Goal: Task Accomplishment & Management: Manage account settings

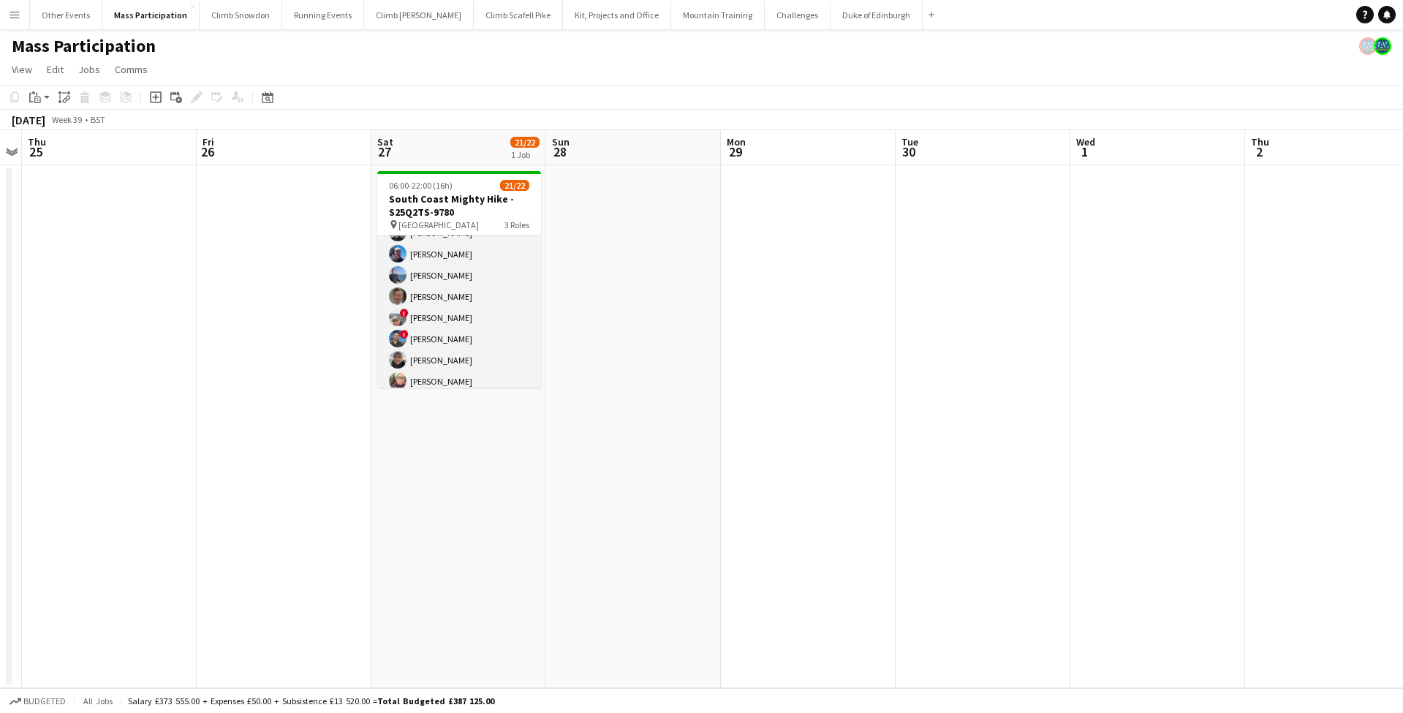
scroll to position [67, 0]
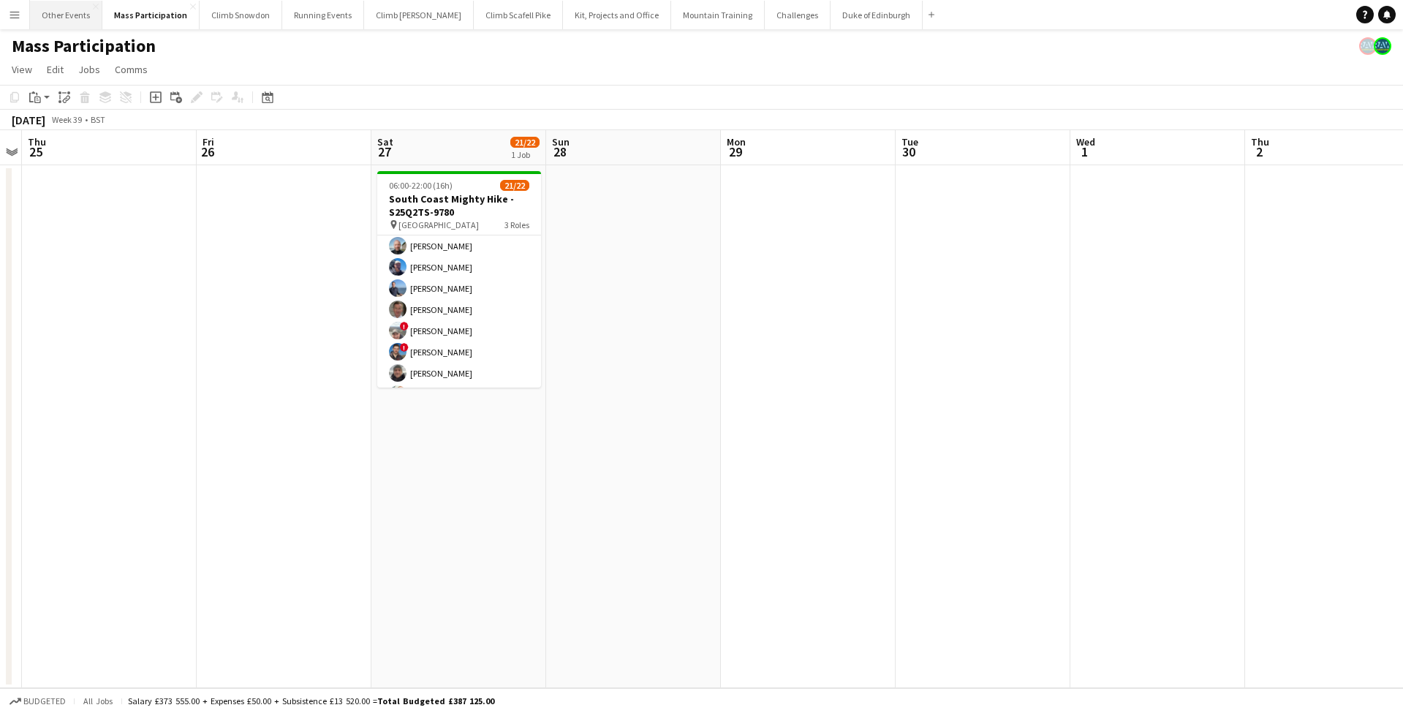
click at [60, 26] on button "Other Events Close" at bounding box center [66, 15] width 72 height 29
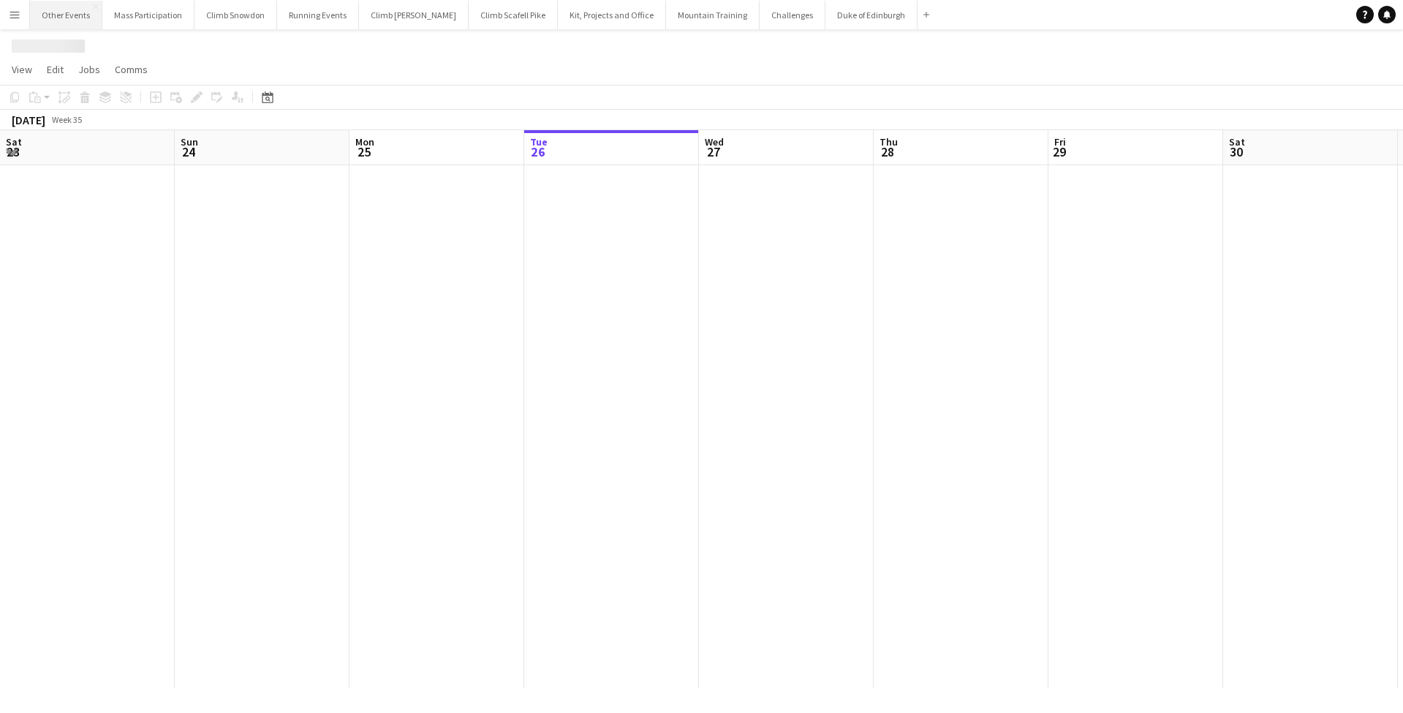
scroll to position [0, 349]
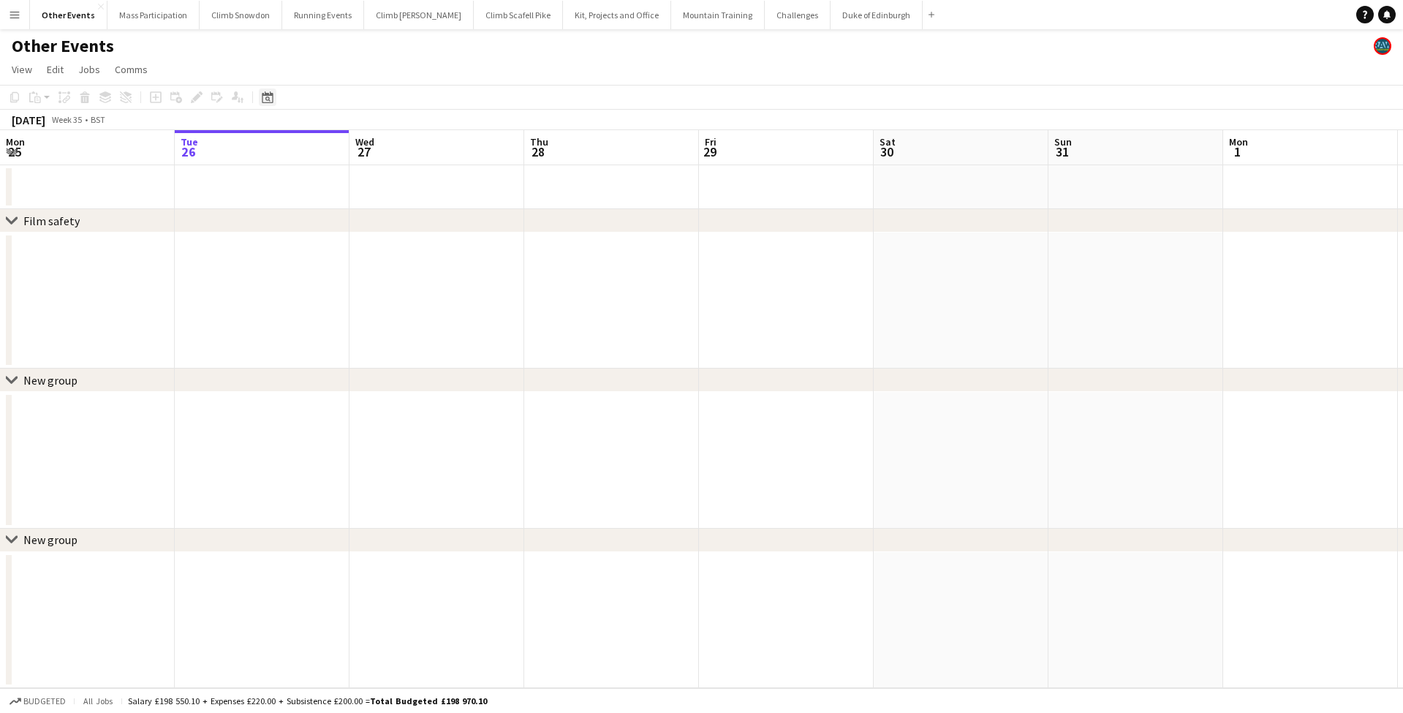
click at [268, 98] on icon "Date picker" at bounding box center [268, 97] width 12 height 12
click at [388, 152] on span "Next month" at bounding box center [385, 147] width 29 height 29
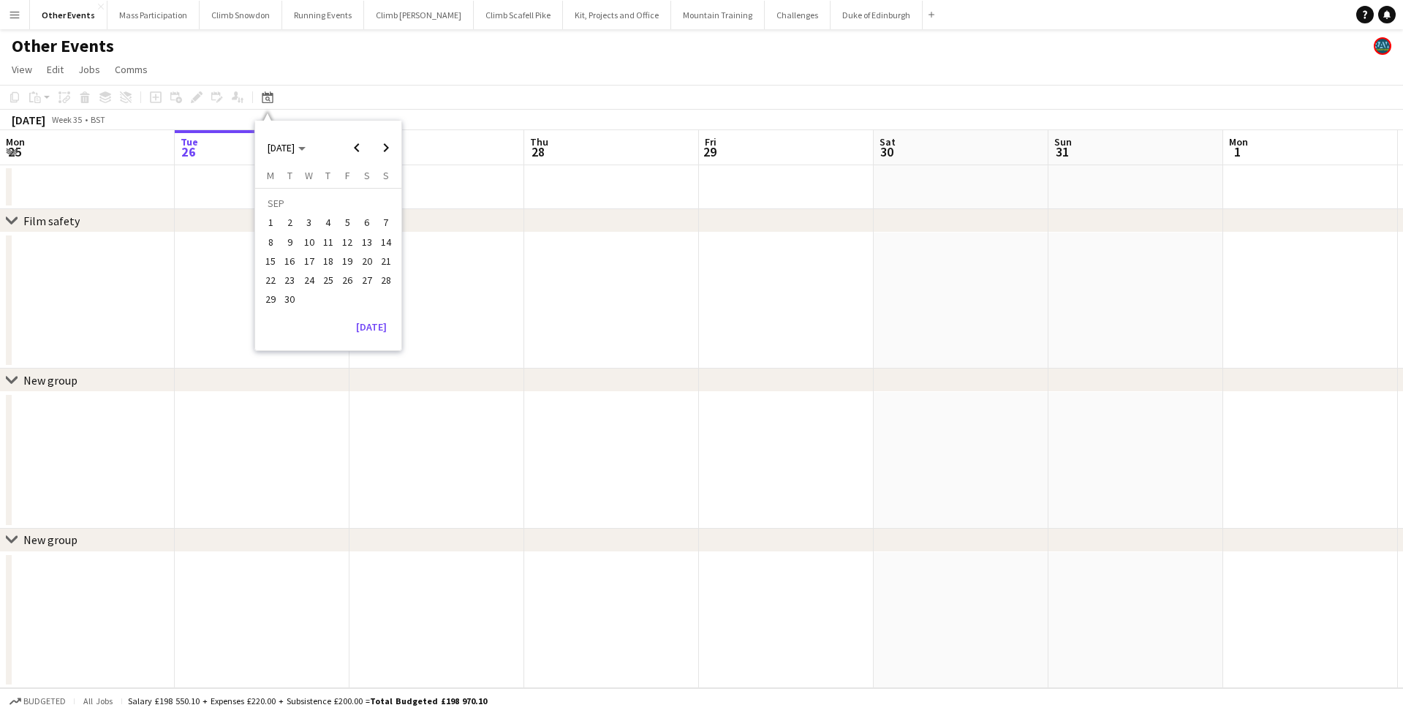
click at [364, 276] on span "27" at bounding box center [367, 280] width 18 height 18
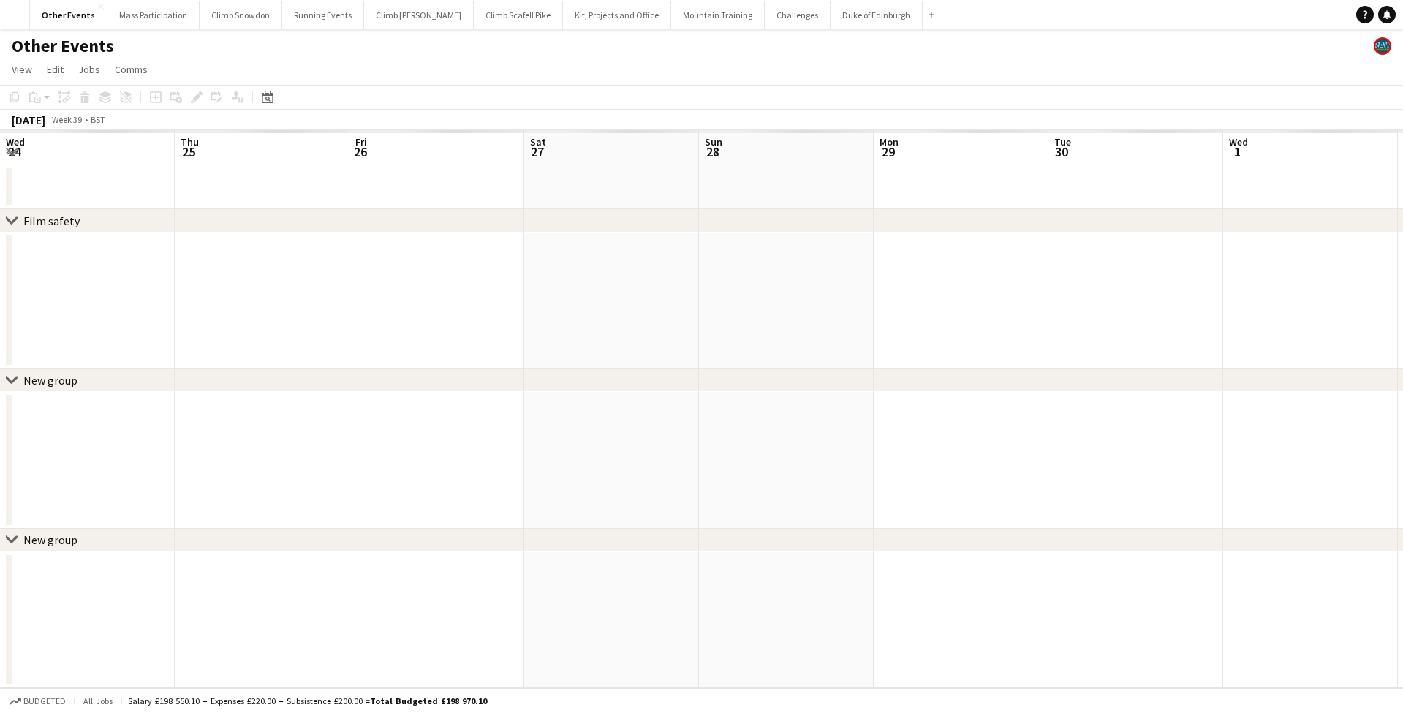
scroll to position [0, 502]
click at [252, 24] on button "Climb Snowdon Close" at bounding box center [241, 15] width 83 height 29
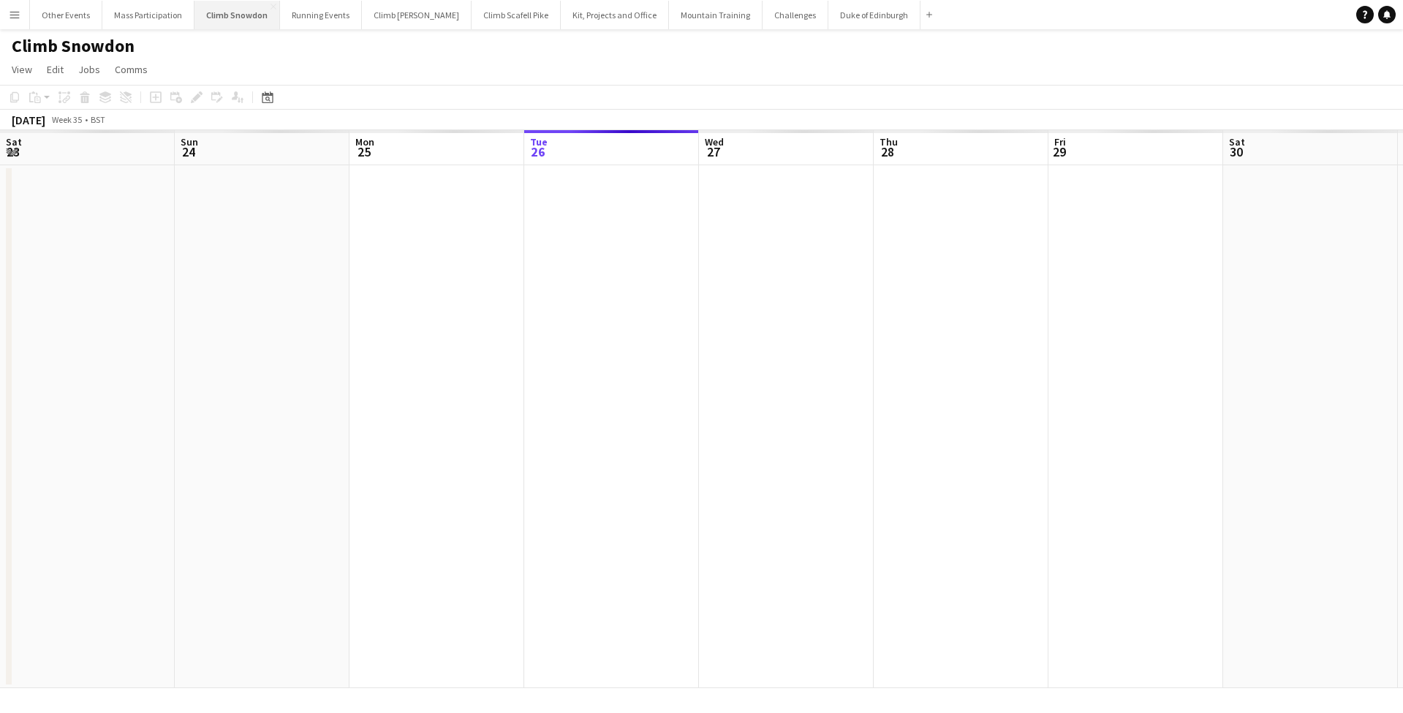
scroll to position [0, 349]
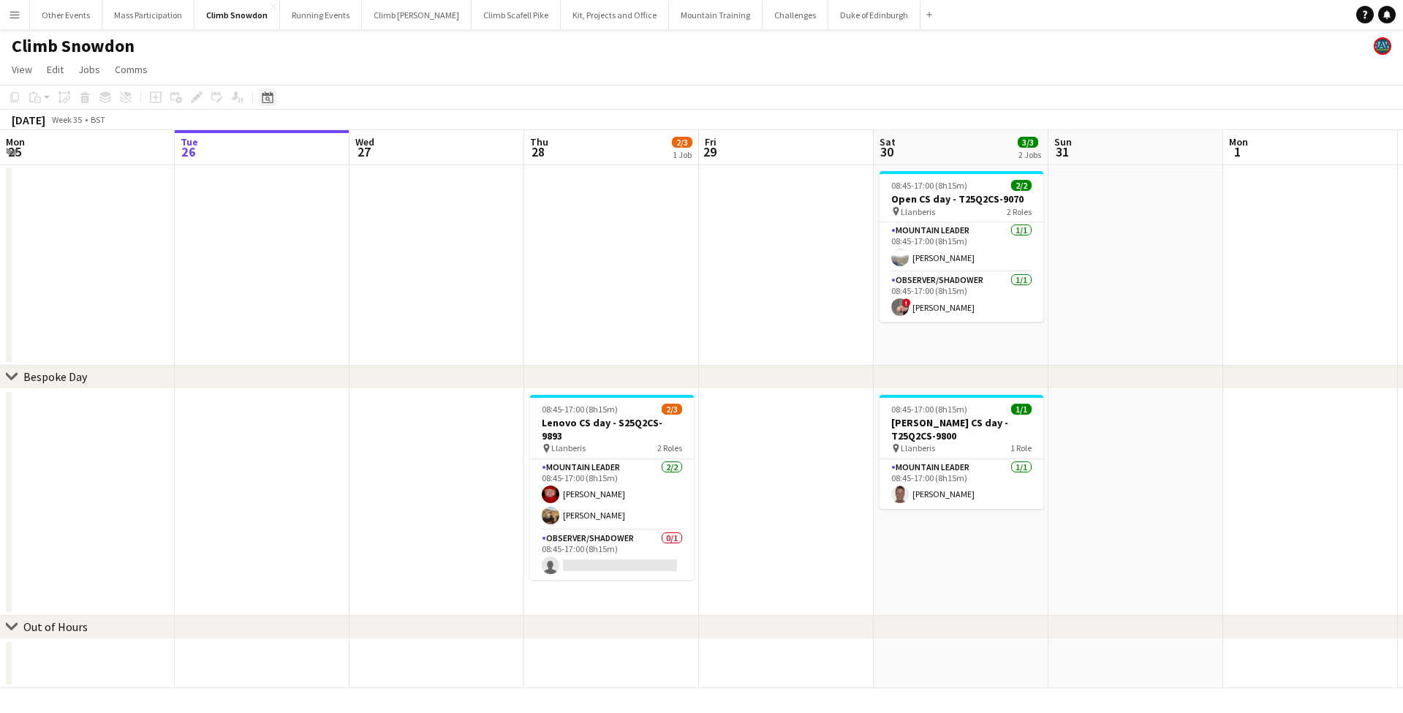
click at [270, 97] on icon "Date picker" at bounding box center [268, 97] width 12 height 12
click at [386, 150] on span "Next month" at bounding box center [385, 147] width 29 height 29
click at [370, 283] on span "27" at bounding box center [367, 280] width 18 height 18
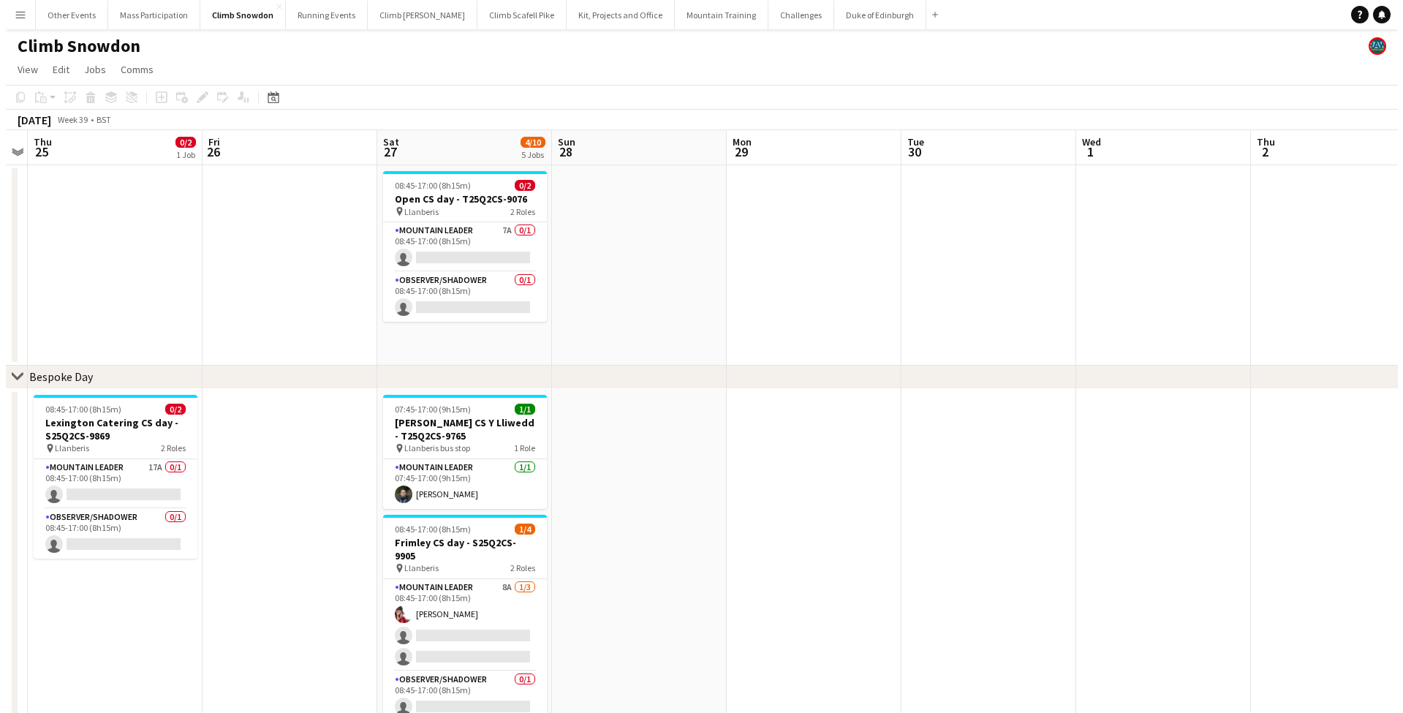
scroll to position [0, 0]
click at [462, 245] on app-card-role "Mountain Leader 7A 0/1 08:45-17:00 (8h15m) single-neutral-actions" at bounding box center [459, 247] width 164 height 50
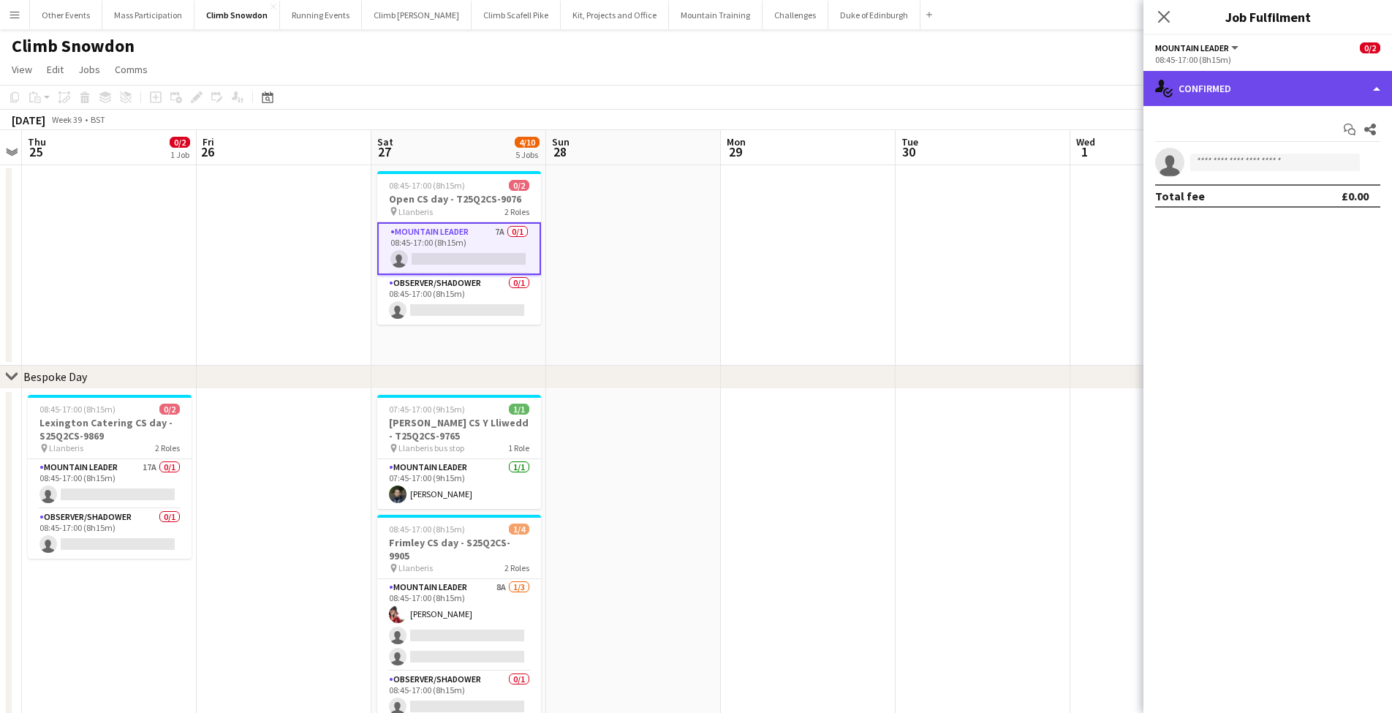
click at [1210, 84] on div "single-neutral-actions-check-2 Confirmed" at bounding box center [1267, 88] width 249 height 35
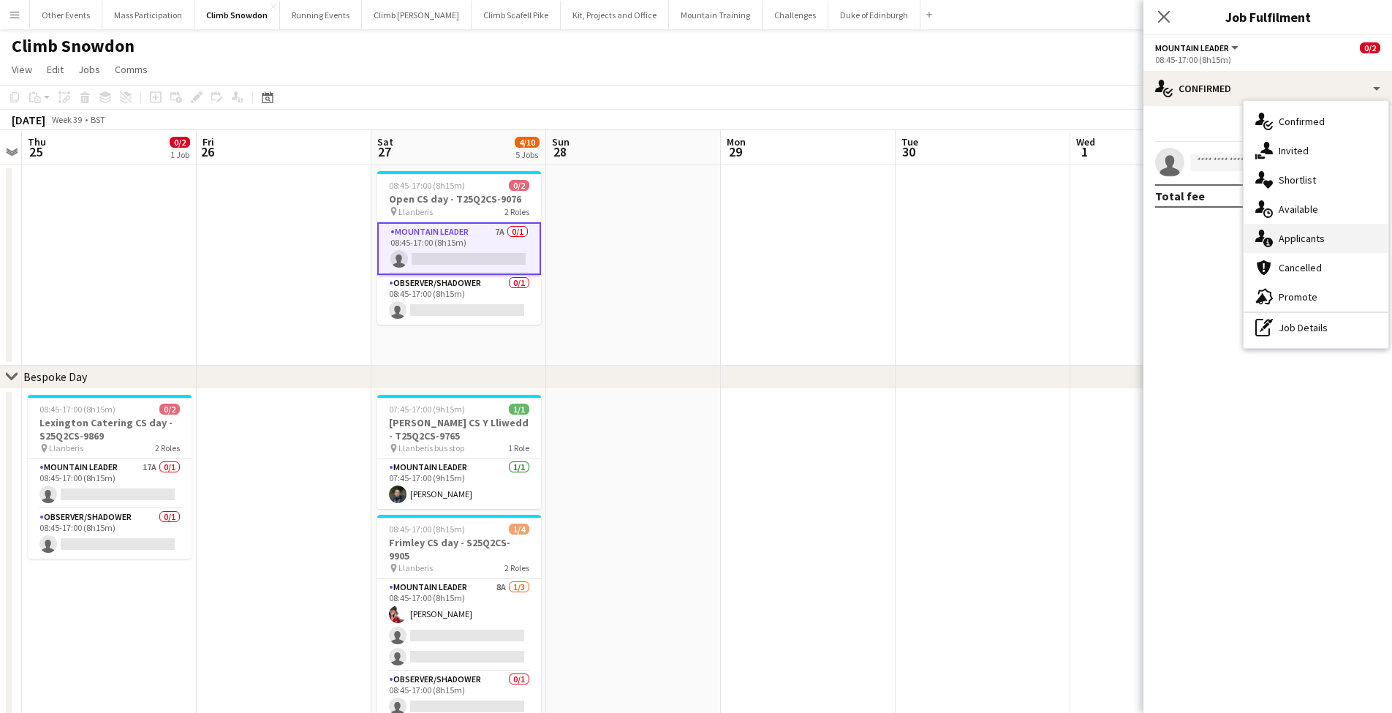
click at [1278, 240] on div "single-neutral-actions-information Applicants" at bounding box center [1315, 238] width 145 height 29
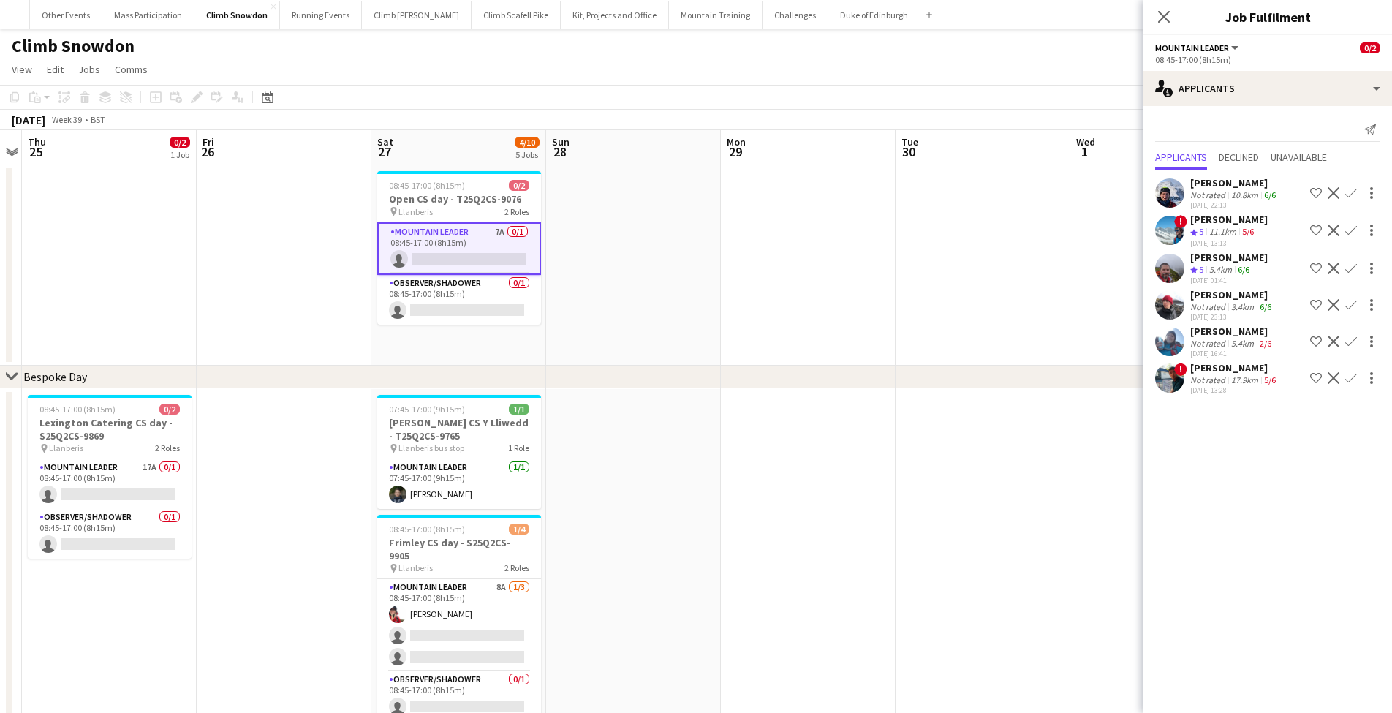
click at [951, 352] on app-date-cell at bounding box center [982, 265] width 175 height 200
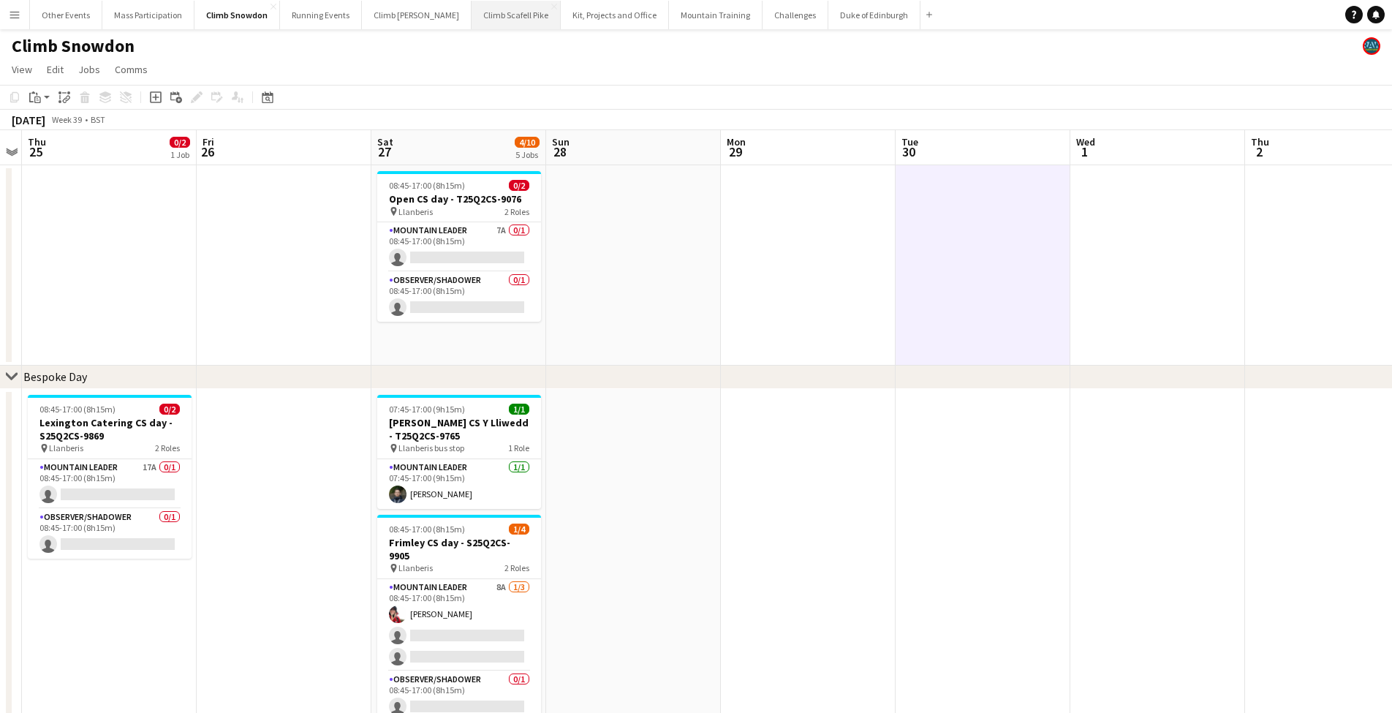
click at [471, 12] on button "Climb Scafell Pike Close" at bounding box center [515, 15] width 89 height 29
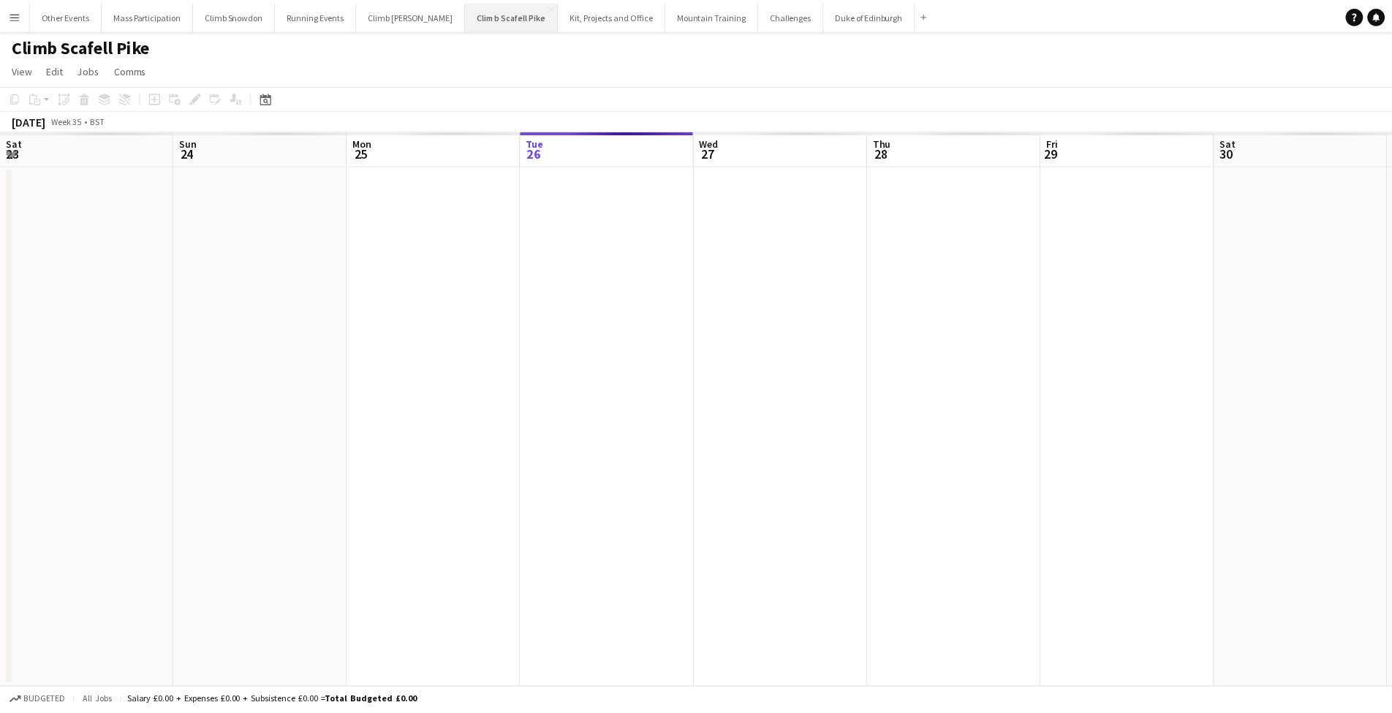
scroll to position [0, 349]
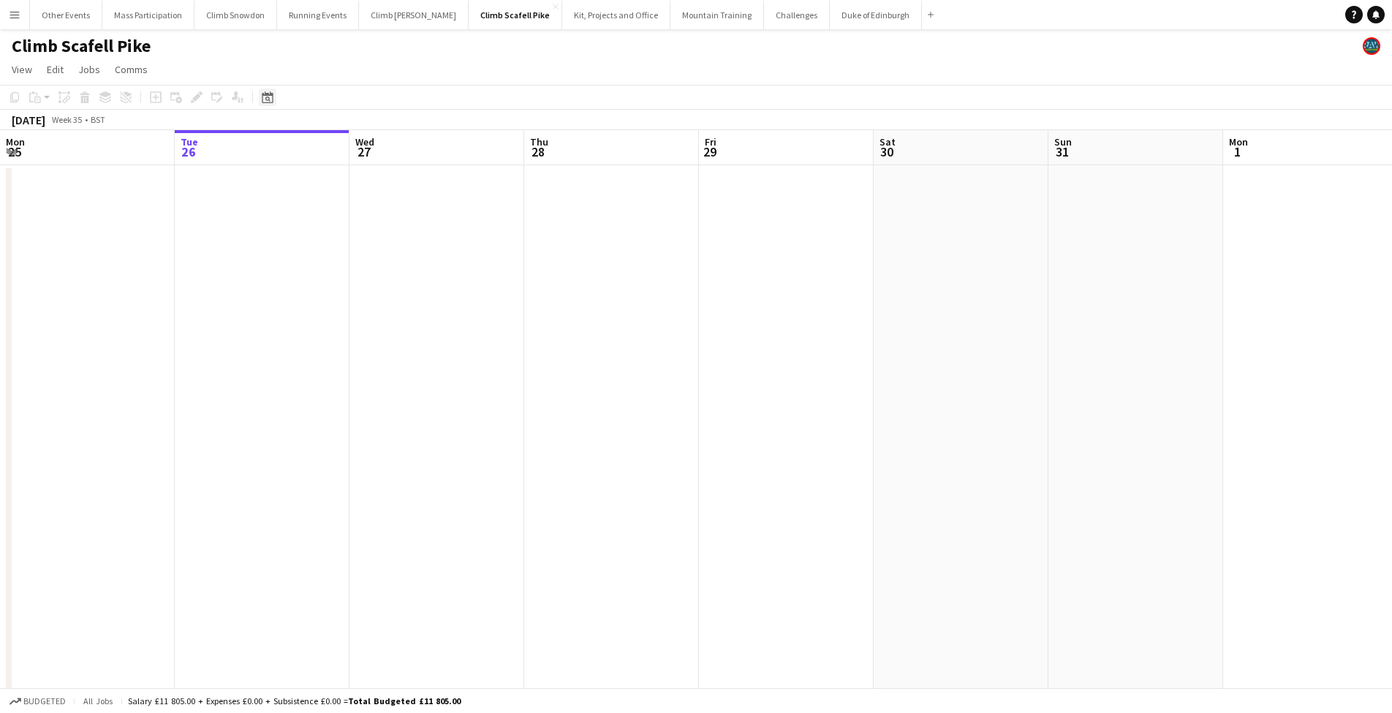
click at [272, 96] on icon at bounding box center [267, 97] width 11 height 12
click at [392, 145] on span "Next month" at bounding box center [385, 147] width 29 height 29
click at [370, 279] on span "27" at bounding box center [367, 280] width 18 height 18
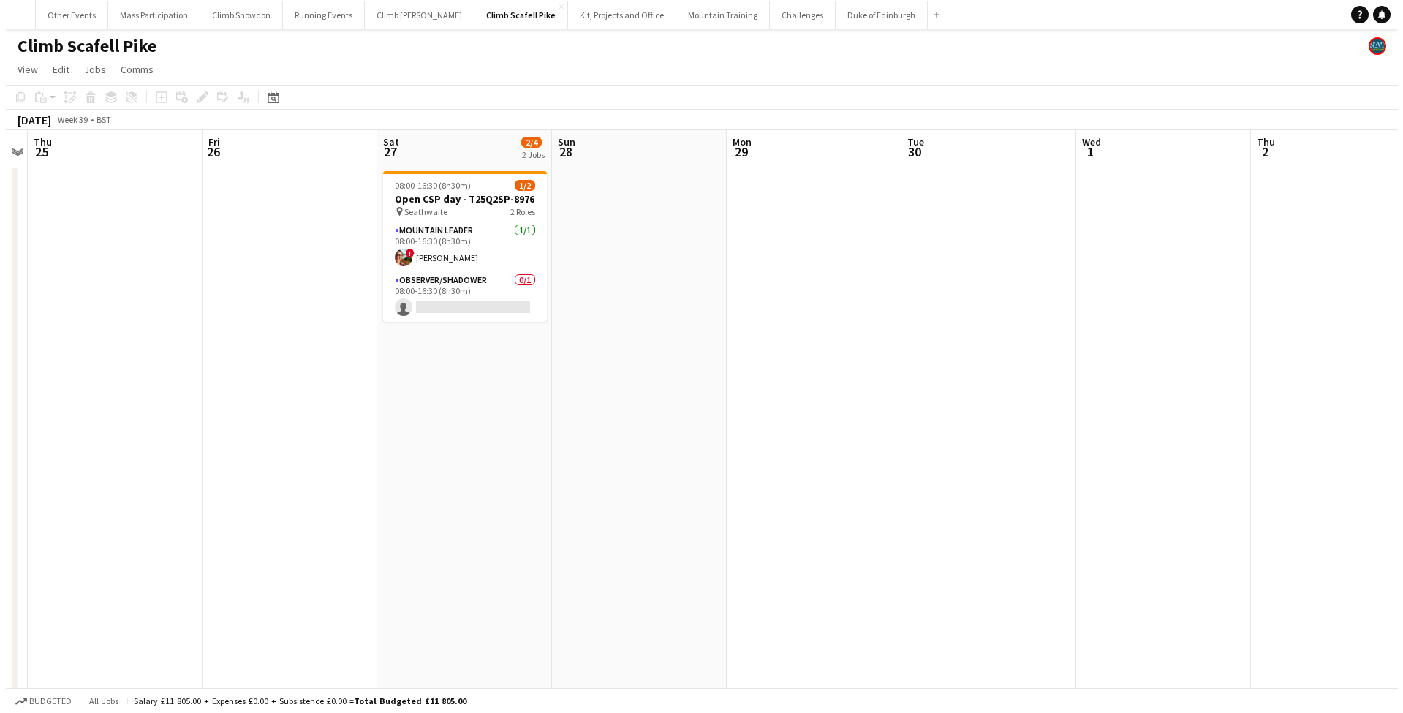
scroll to position [0, 0]
click at [675, 17] on button "Mountain Training Close" at bounding box center [717, 15] width 94 height 29
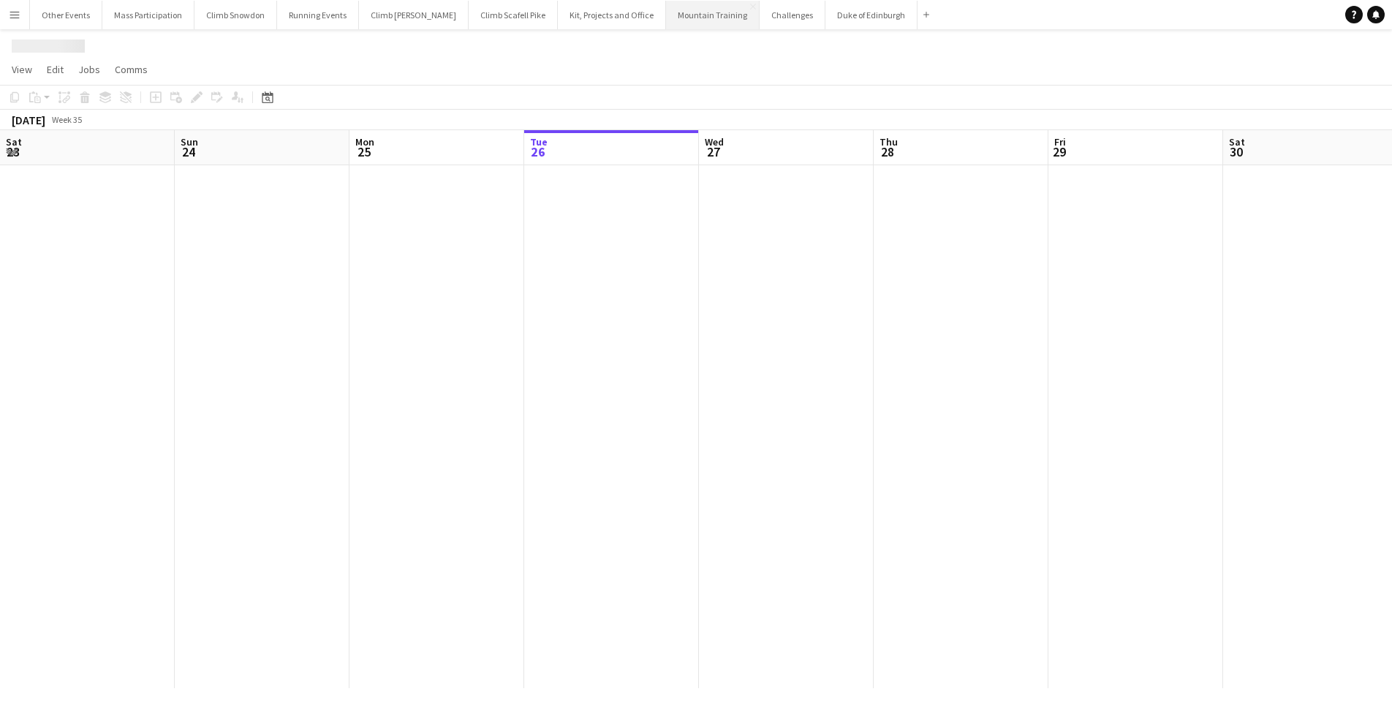
scroll to position [0, 349]
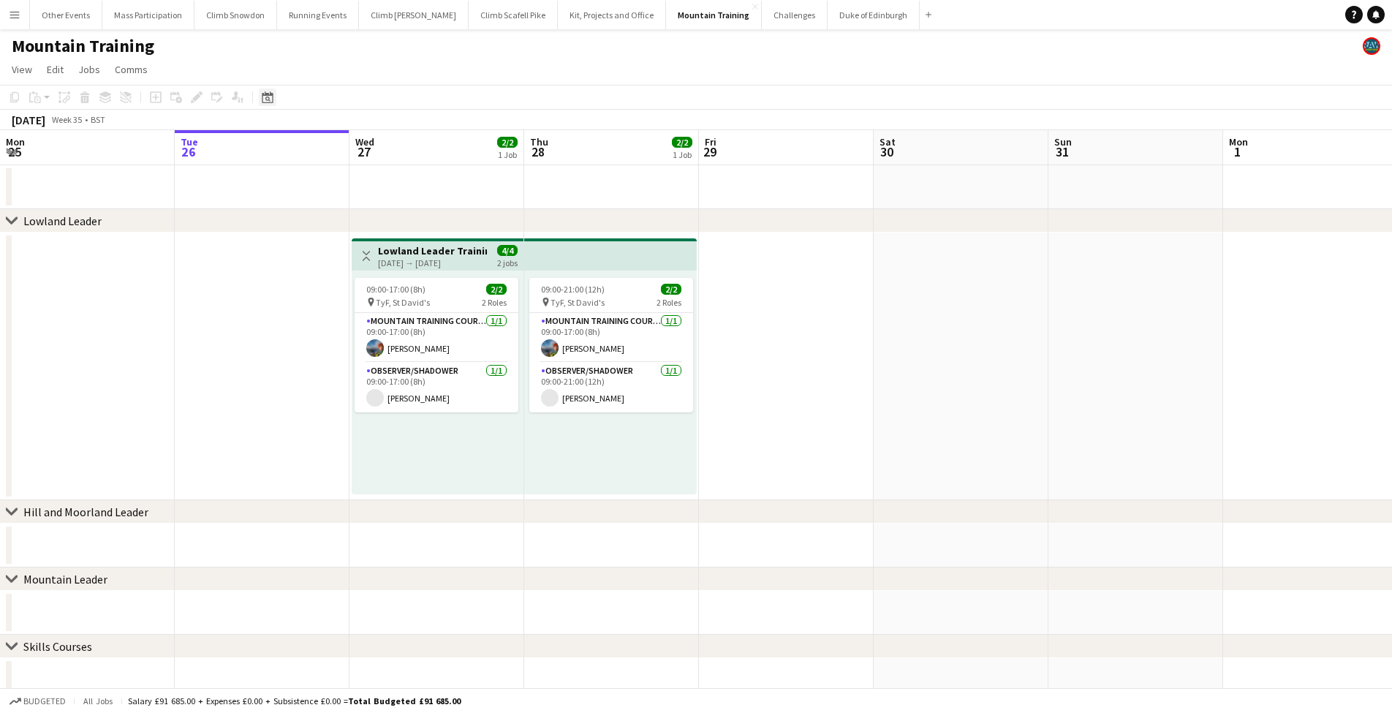
click at [270, 96] on icon "Date picker" at bounding box center [268, 97] width 12 height 12
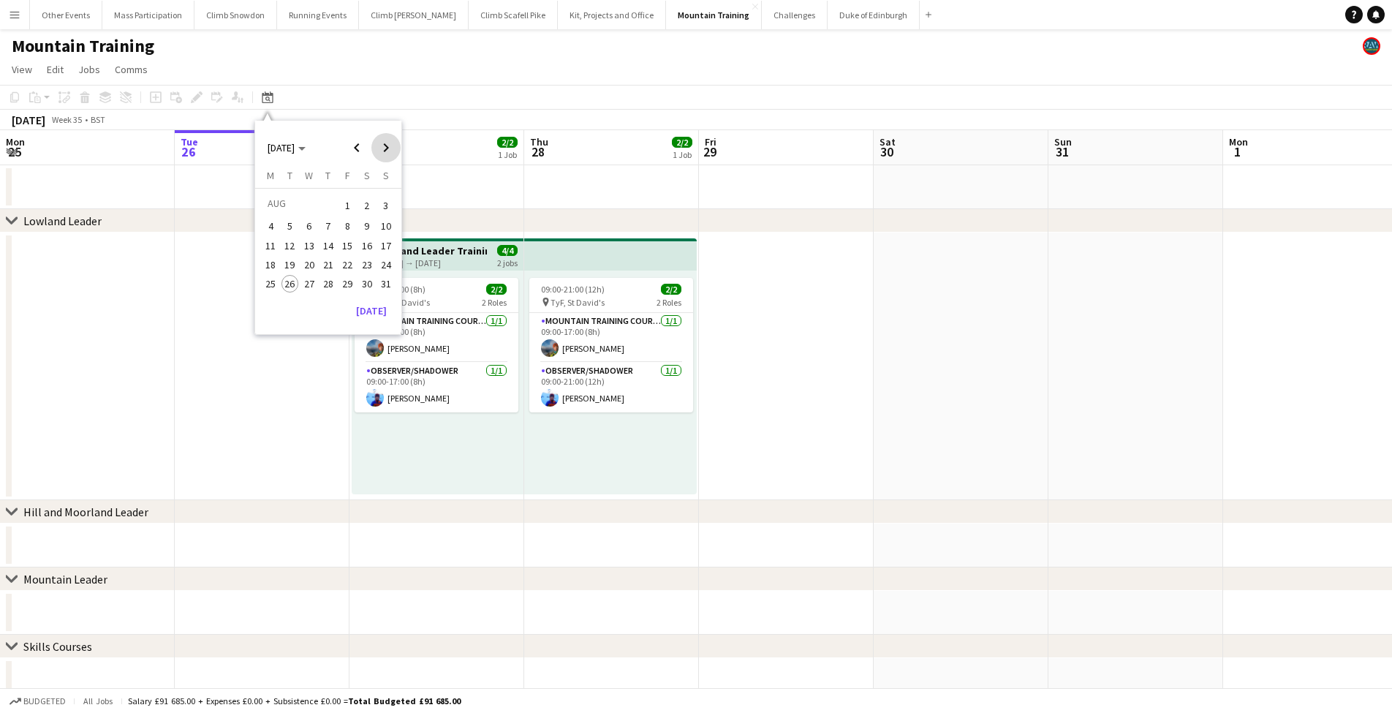
click at [387, 146] on span "Next month" at bounding box center [385, 147] width 29 height 29
click at [364, 284] on span "27" at bounding box center [367, 280] width 18 height 18
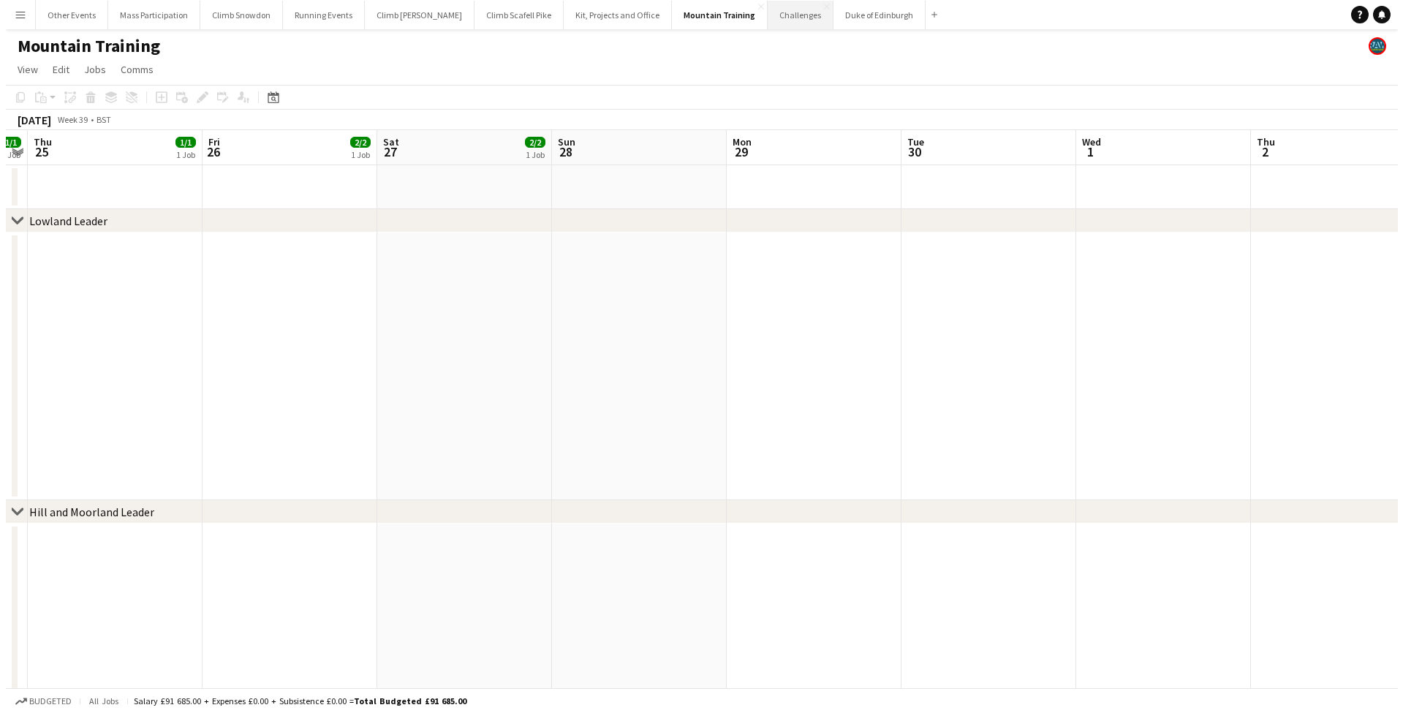
scroll to position [0, 0]
click at [762, 20] on button "Challenges Close" at bounding box center [795, 15] width 66 height 29
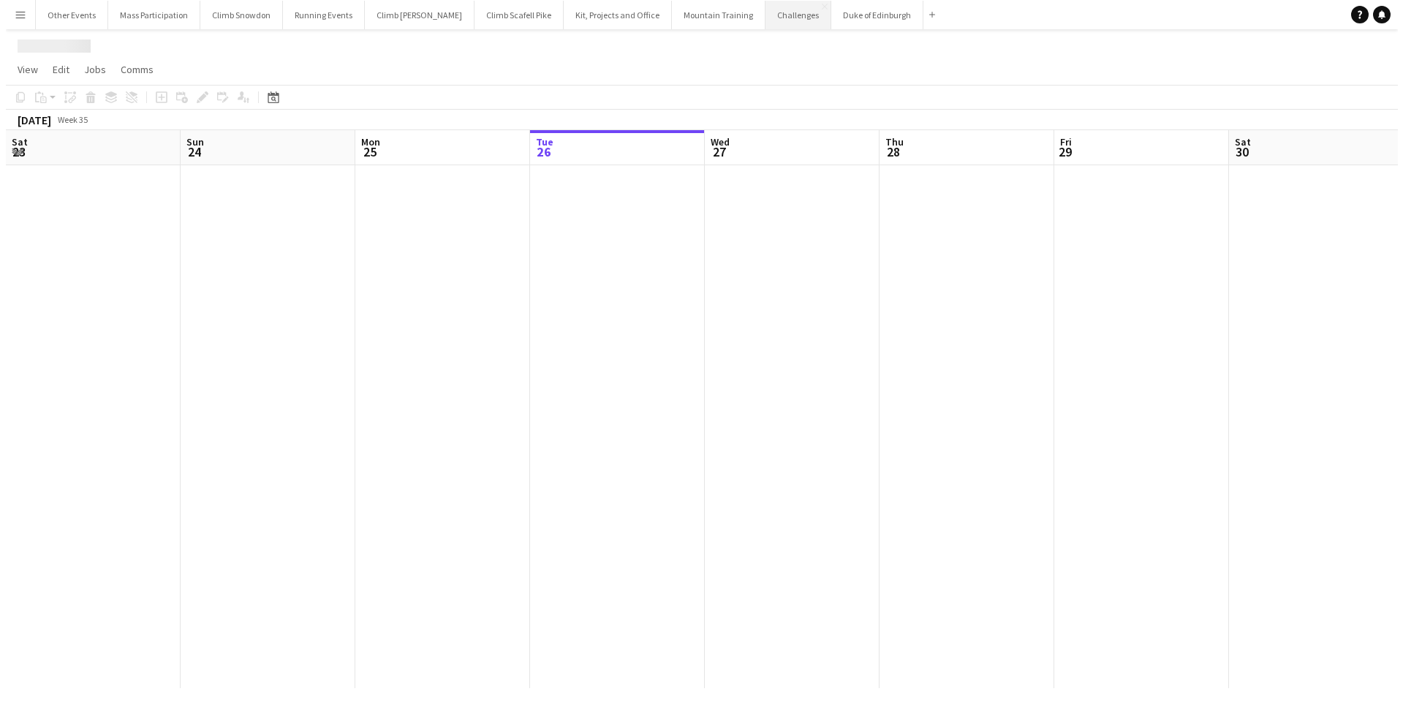
scroll to position [0, 349]
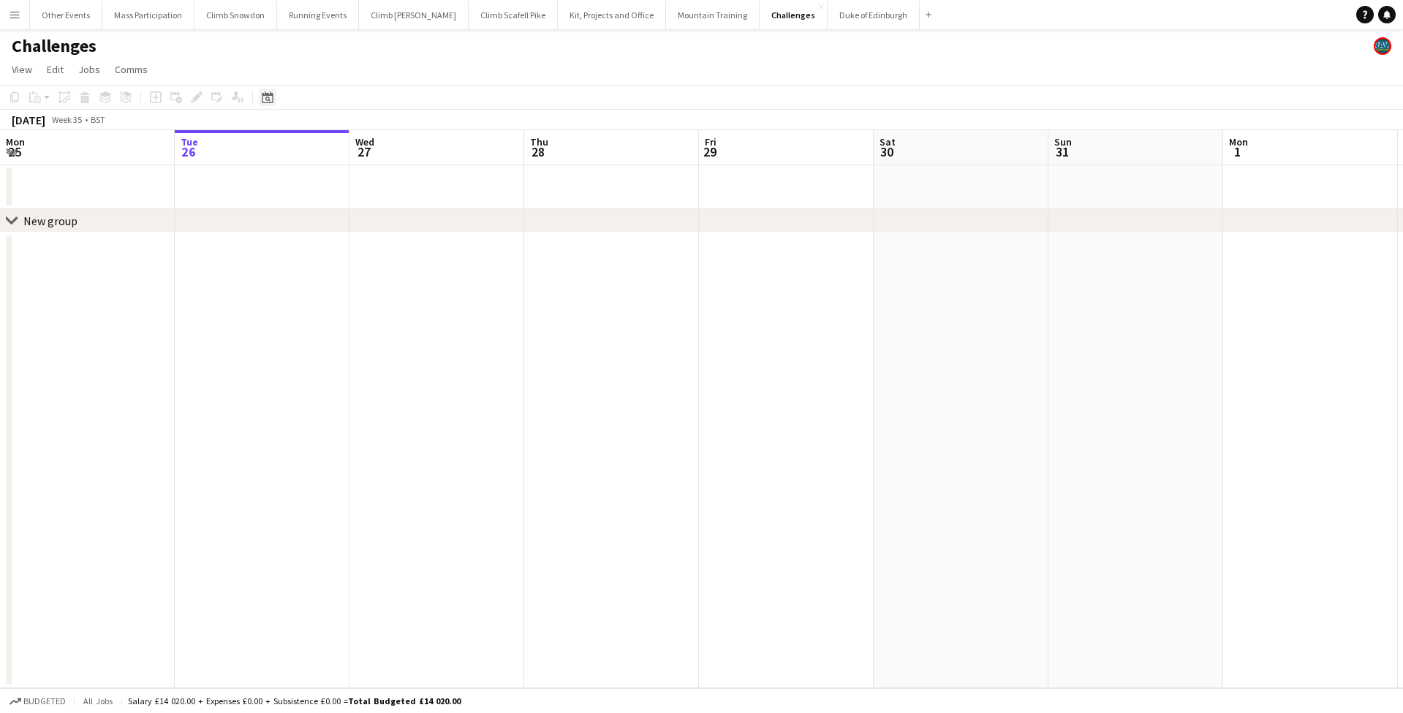
click at [267, 99] on icon "Date picker" at bounding box center [268, 97] width 12 height 12
click at [388, 148] on span "Next month" at bounding box center [385, 147] width 29 height 29
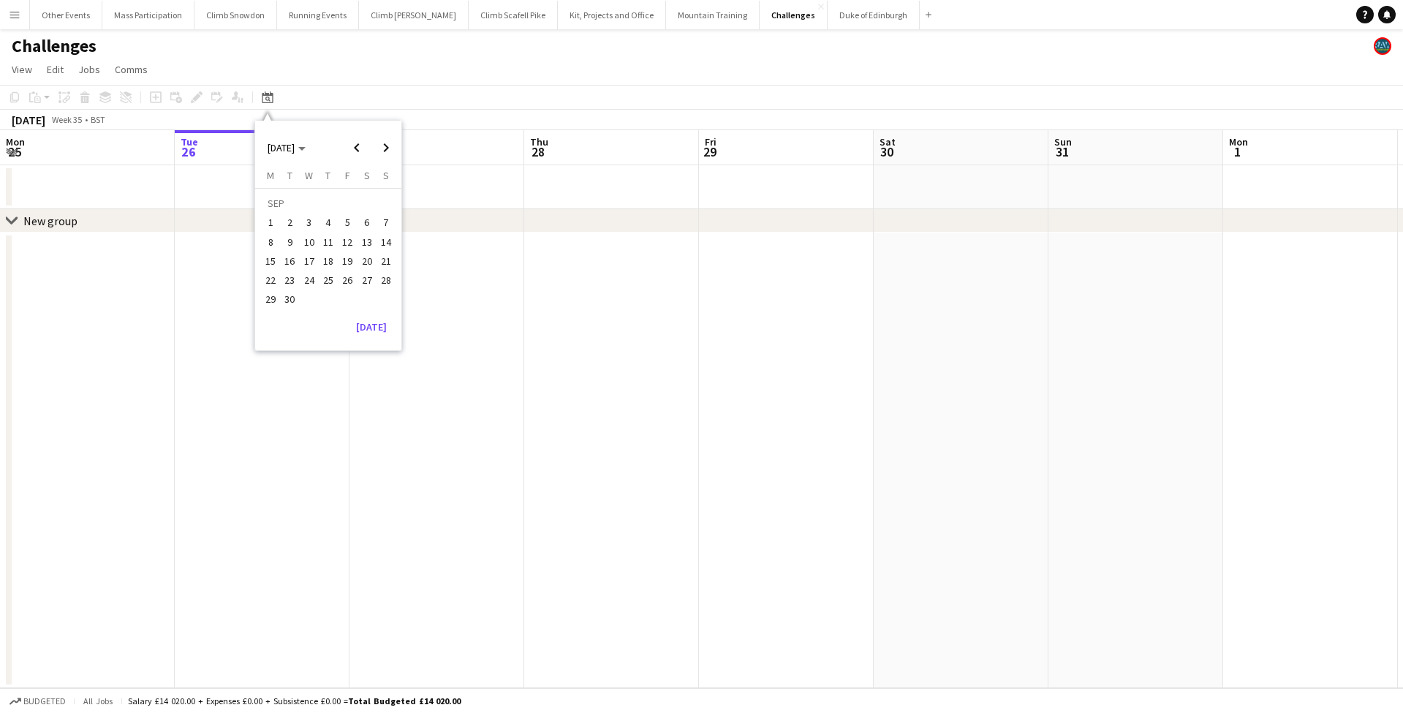
click at [368, 284] on span "27" at bounding box center [367, 280] width 18 height 18
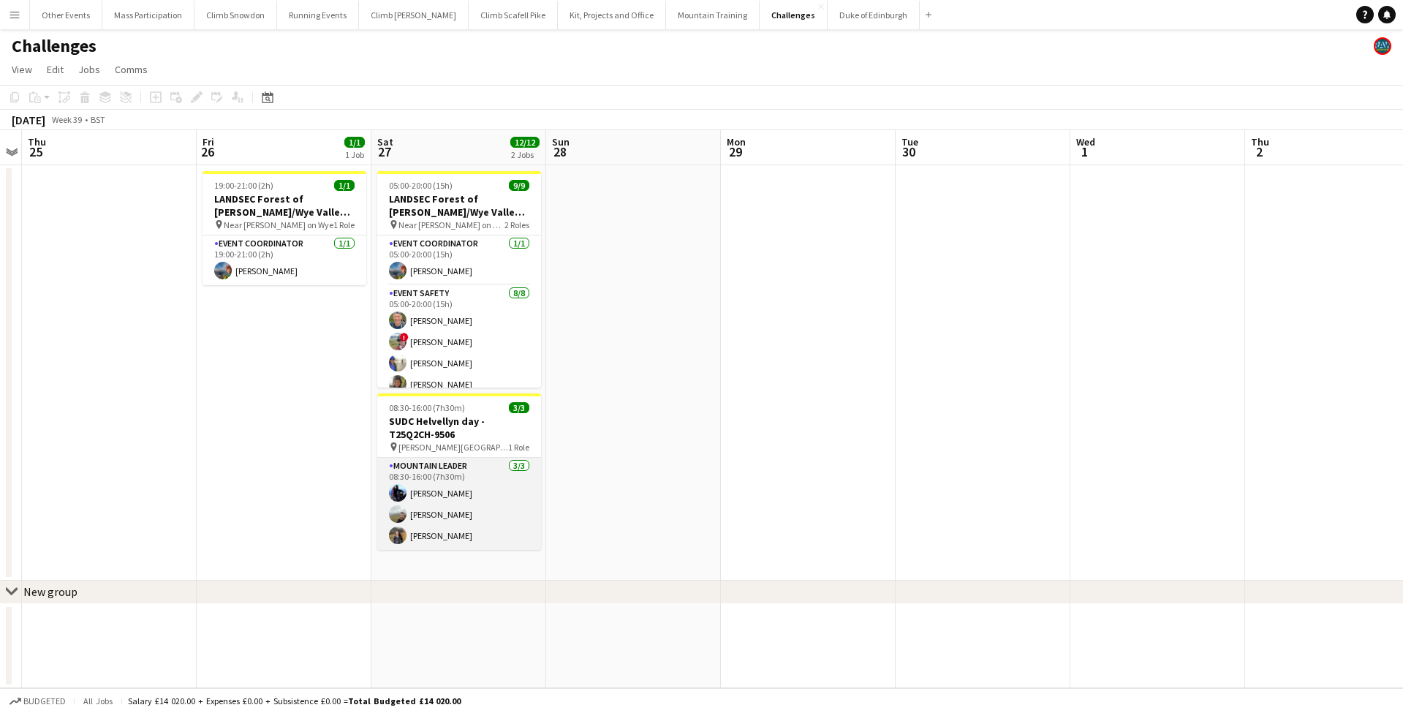
scroll to position [0, 0]
click at [827, 21] on button "Duke of Edinburgh Close" at bounding box center [873, 15] width 92 height 29
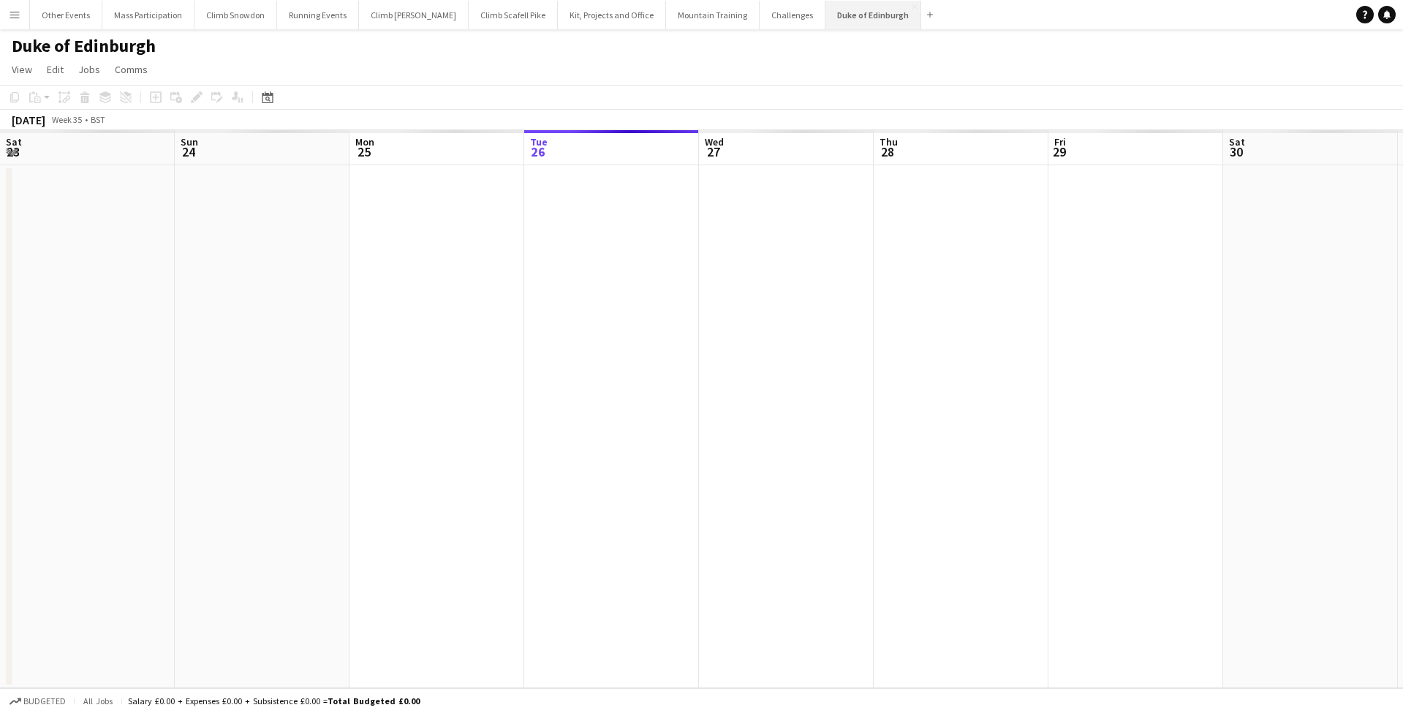
scroll to position [0, 349]
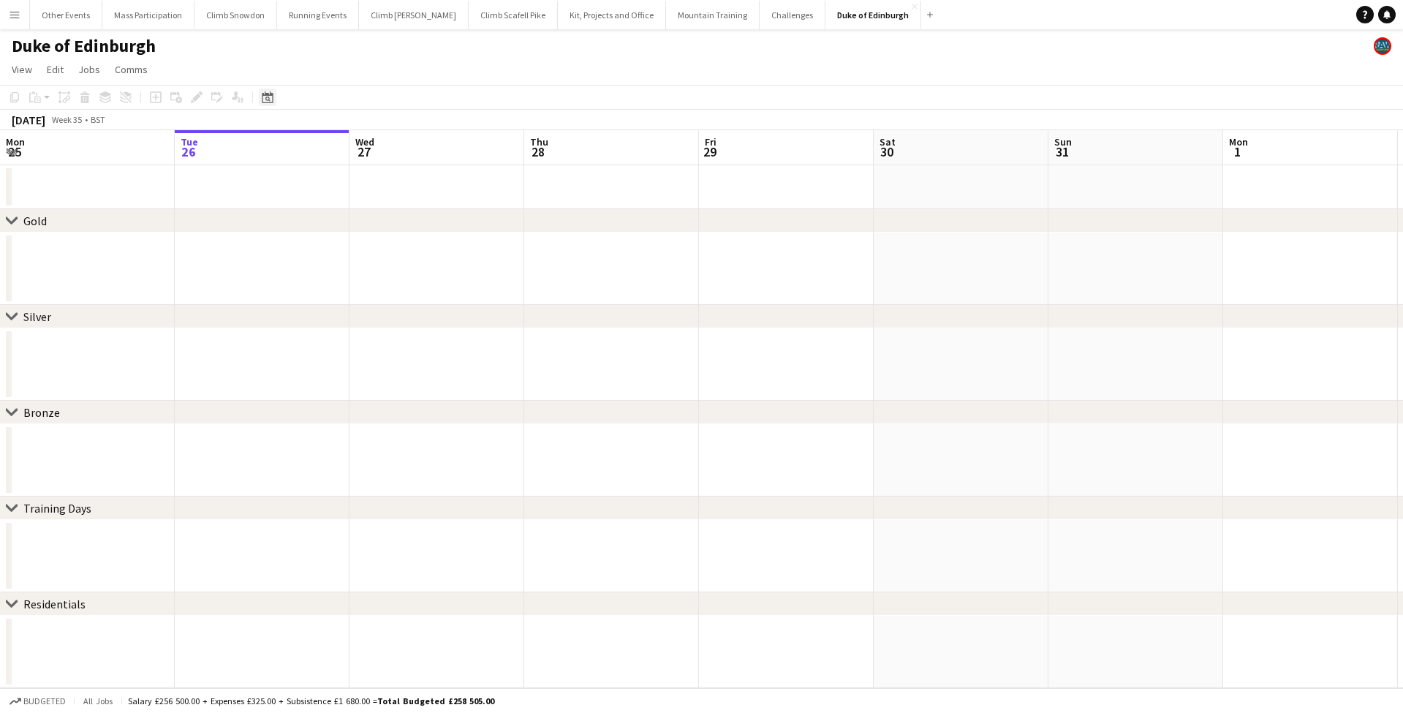
click at [263, 96] on icon at bounding box center [267, 97] width 11 height 12
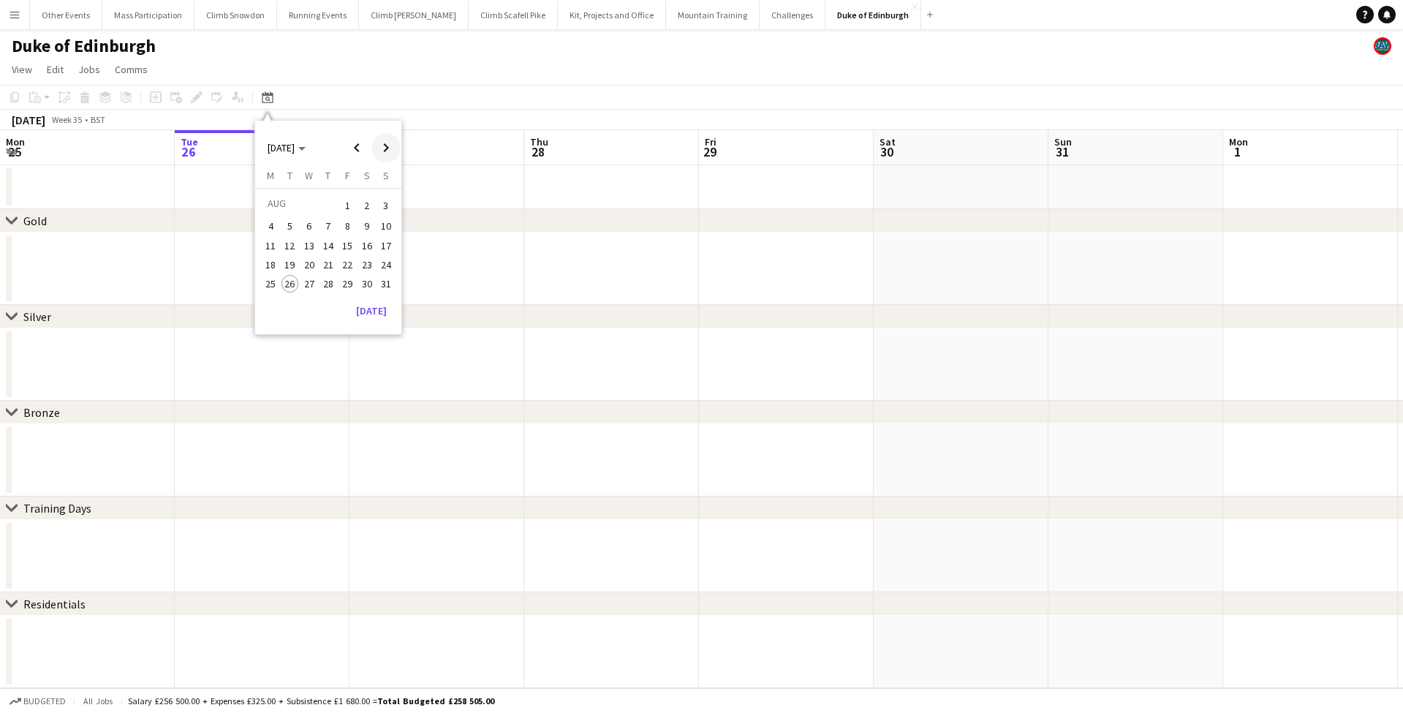
click at [385, 151] on span "Next month" at bounding box center [385, 147] width 29 height 29
click at [362, 281] on span "27" at bounding box center [367, 280] width 18 height 18
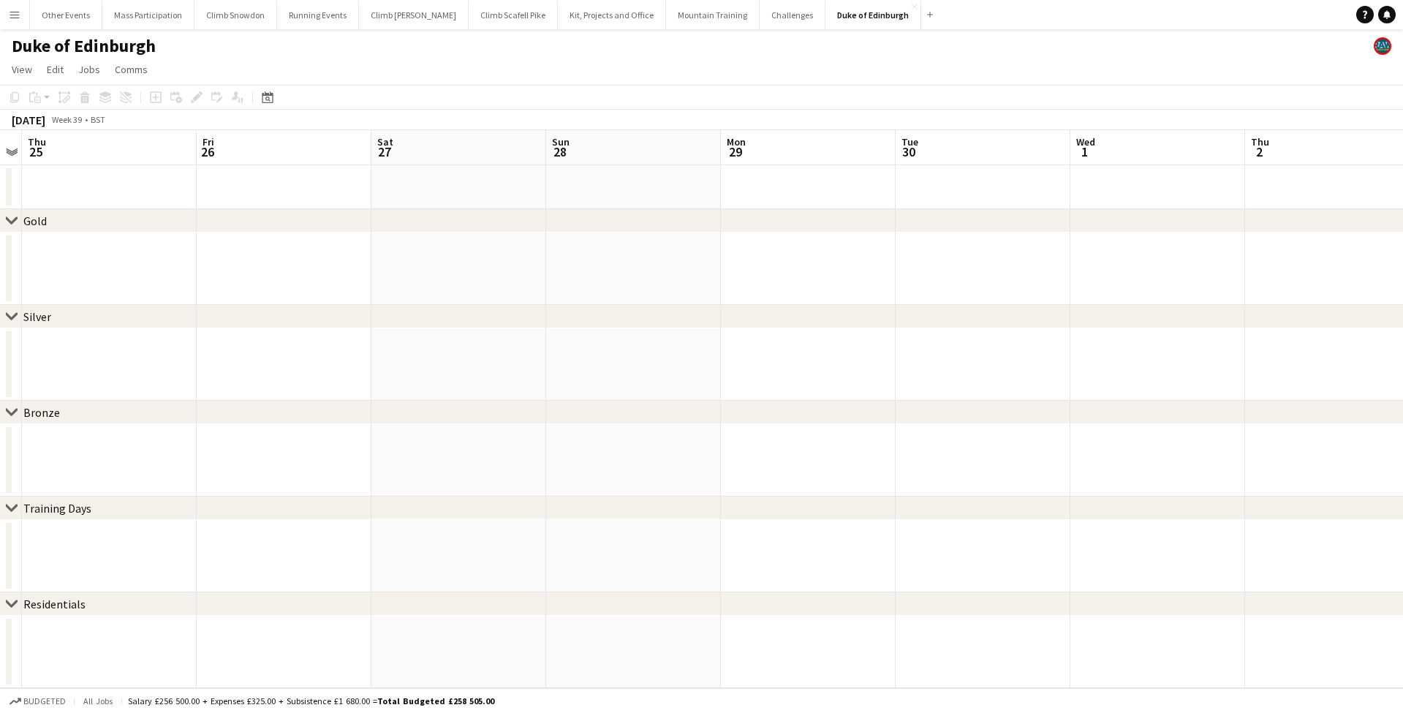
scroll to position [0, 0]
click at [759, 13] on button "Challenges Close" at bounding box center [792, 15] width 66 height 29
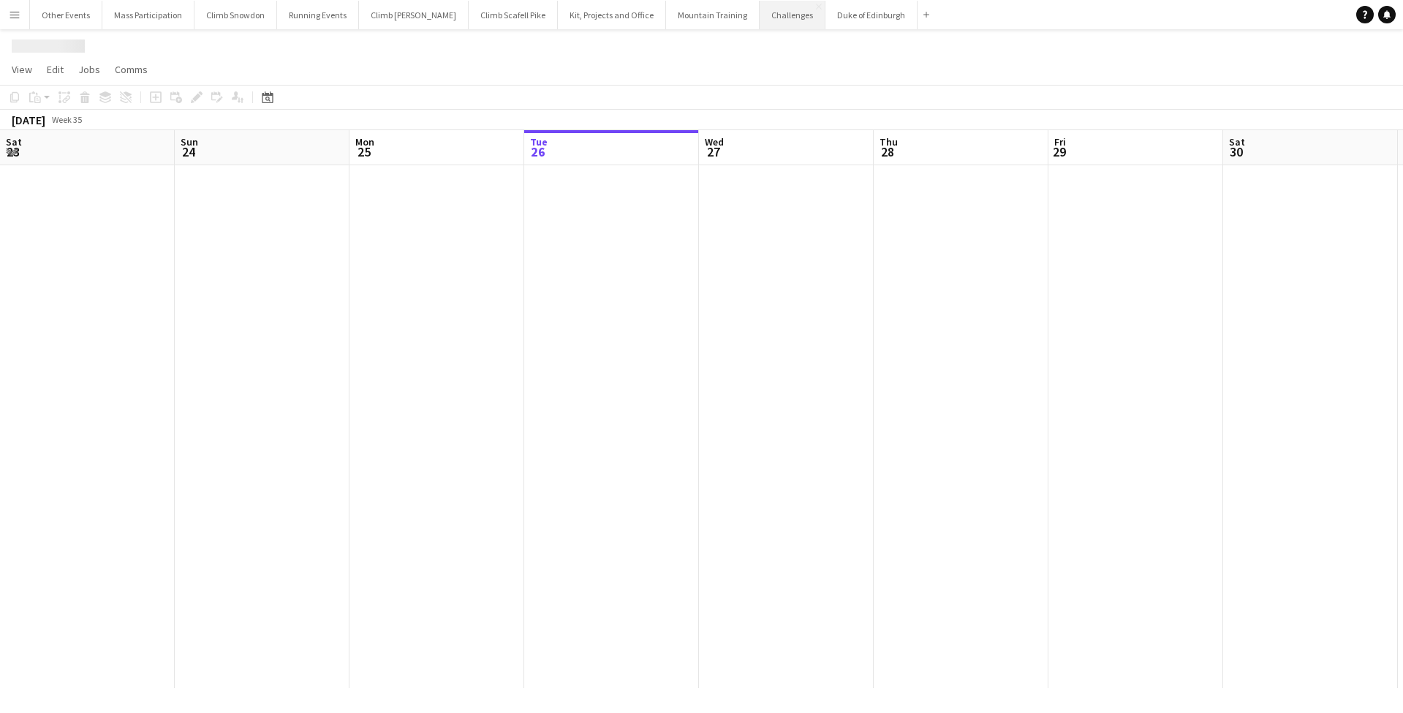
scroll to position [0, 349]
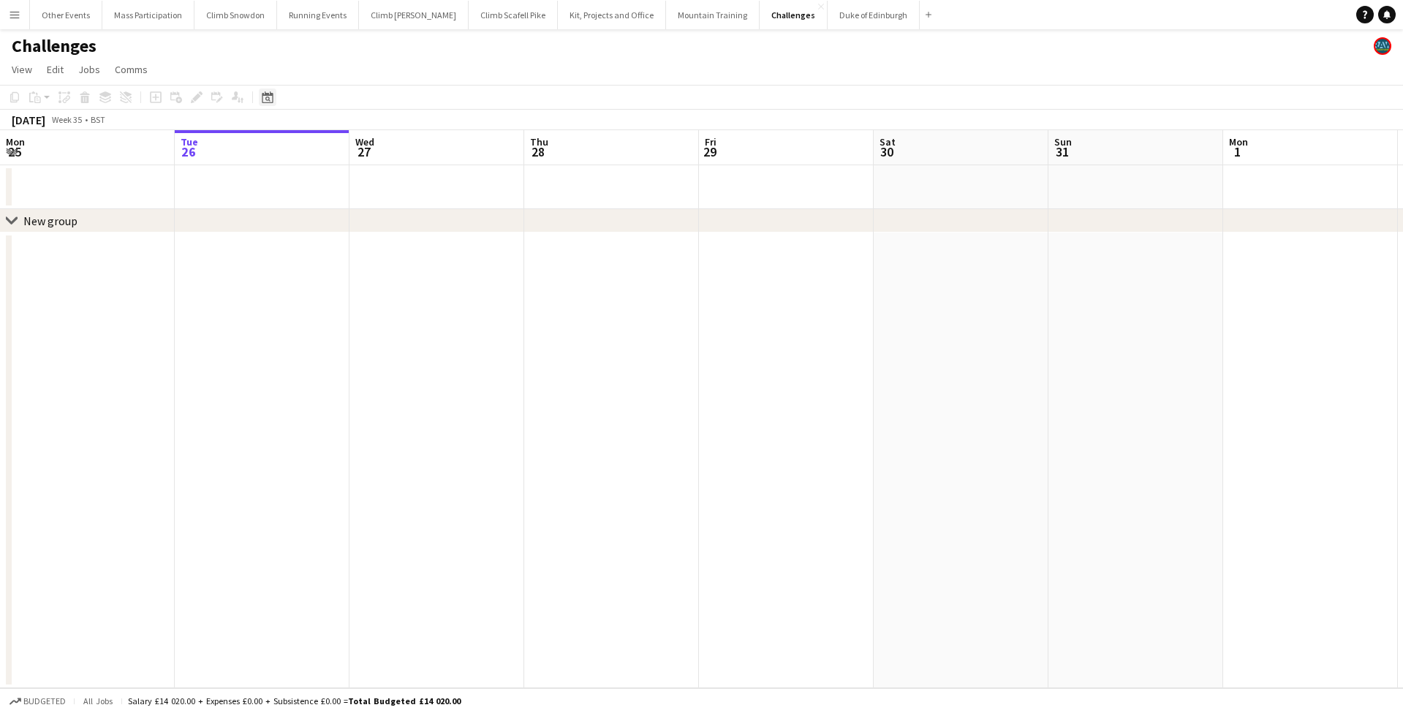
click at [267, 96] on icon "Date picker" at bounding box center [268, 97] width 12 height 12
click at [387, 149] on span "Next month" at bounding box center [385, 147] width 29 height 29
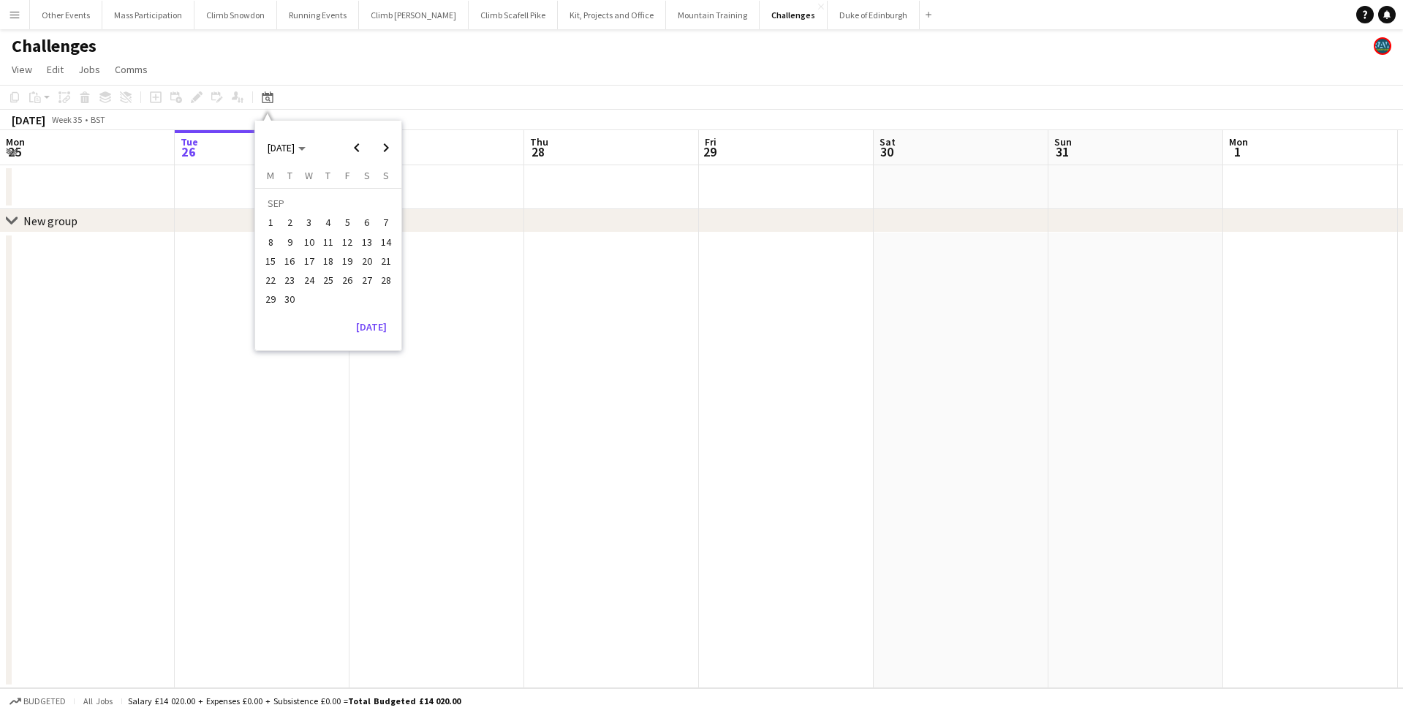
click at [366, 280] on span "27" at bounding box center [367, 280] width 18 height 18
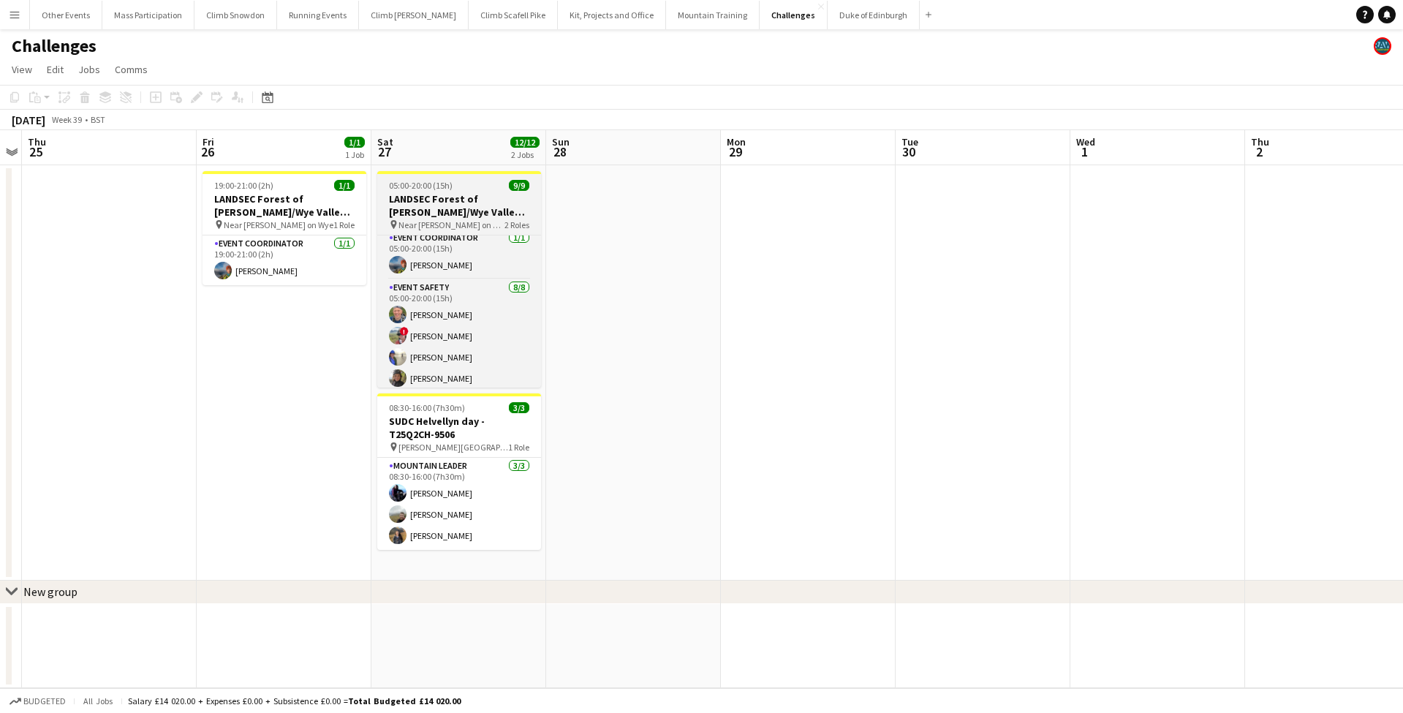
scroll to position [0, 0]
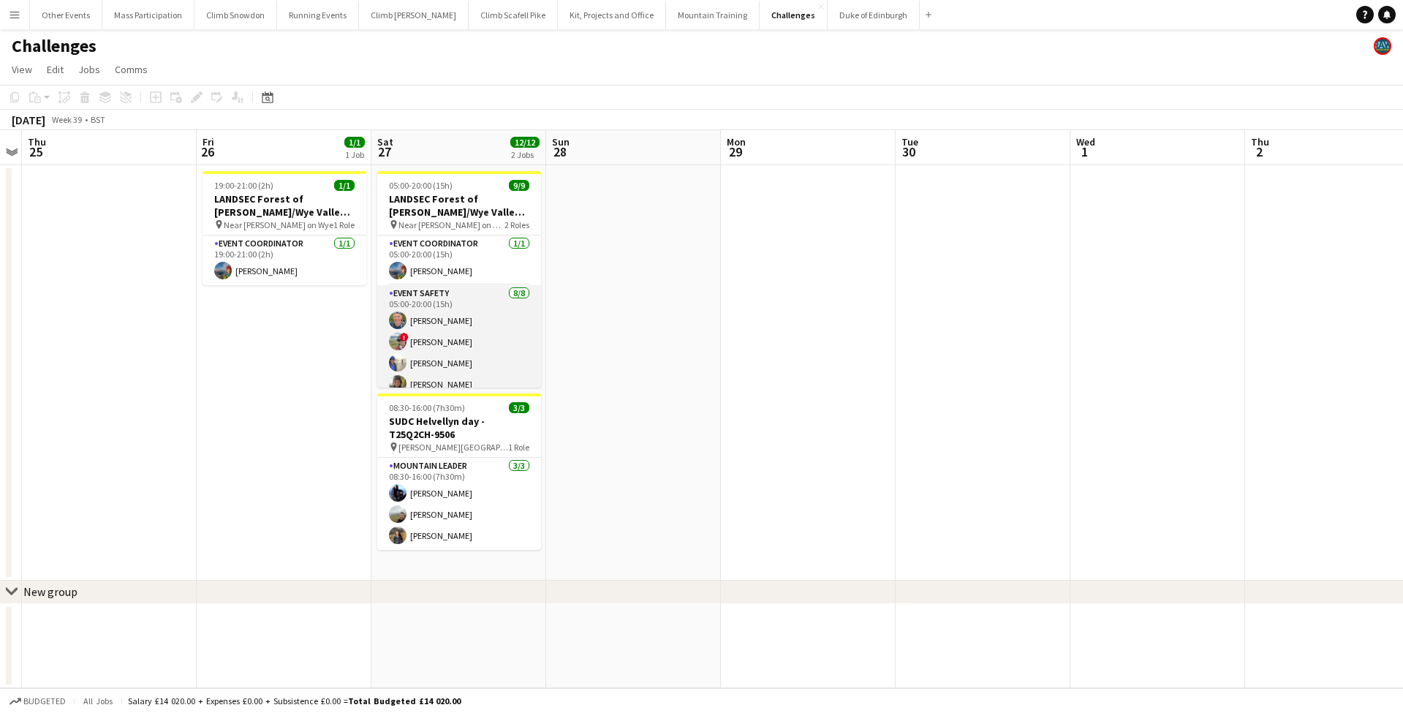
click at [461, 322] on app-card-role "Event Safety [DATE] 05:00-20:00 (15h) [PERSON_NAME] ! [PERSON_NAME] [PERSON_NAM…" at bounding box center [459, 384] width 164 height 198
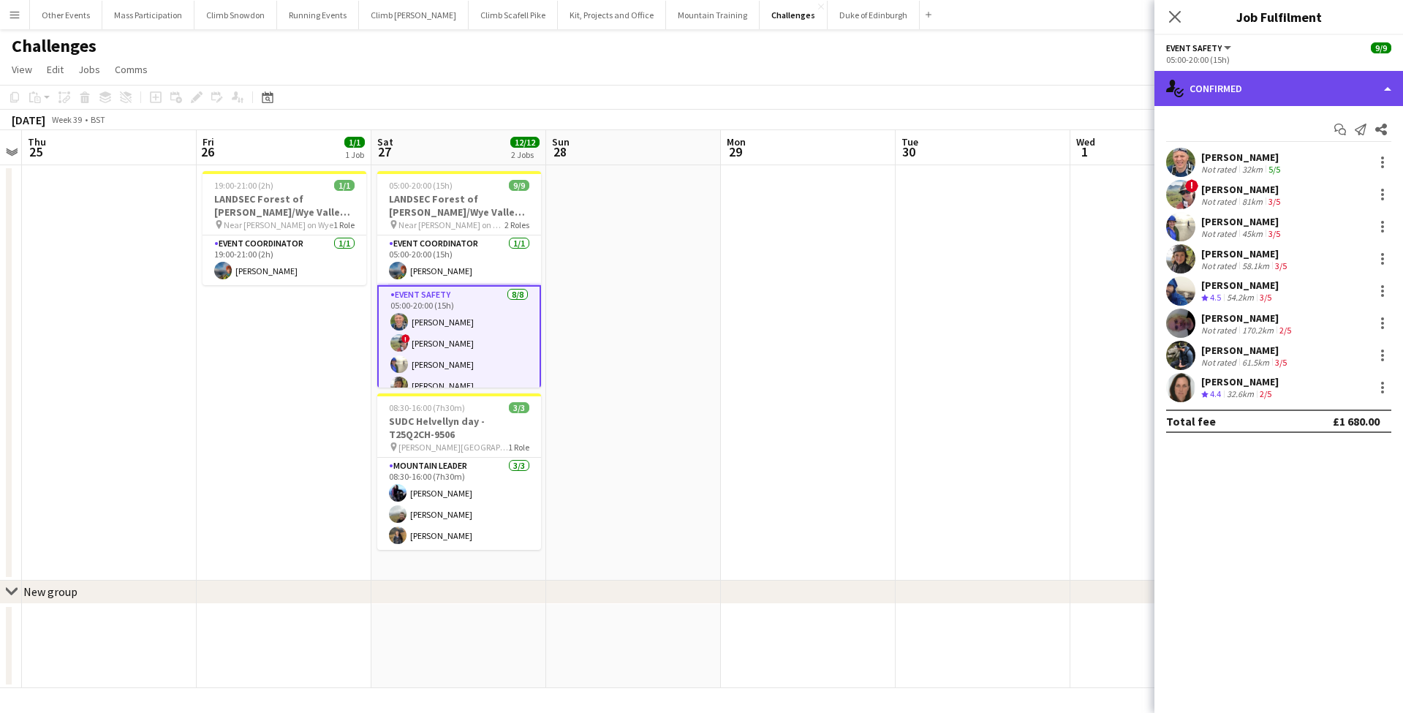
click at [1226, 84] on div "single-neutral-actions-check-2 Confirmed" at bounding box center [1278, 88] width 249 height 35
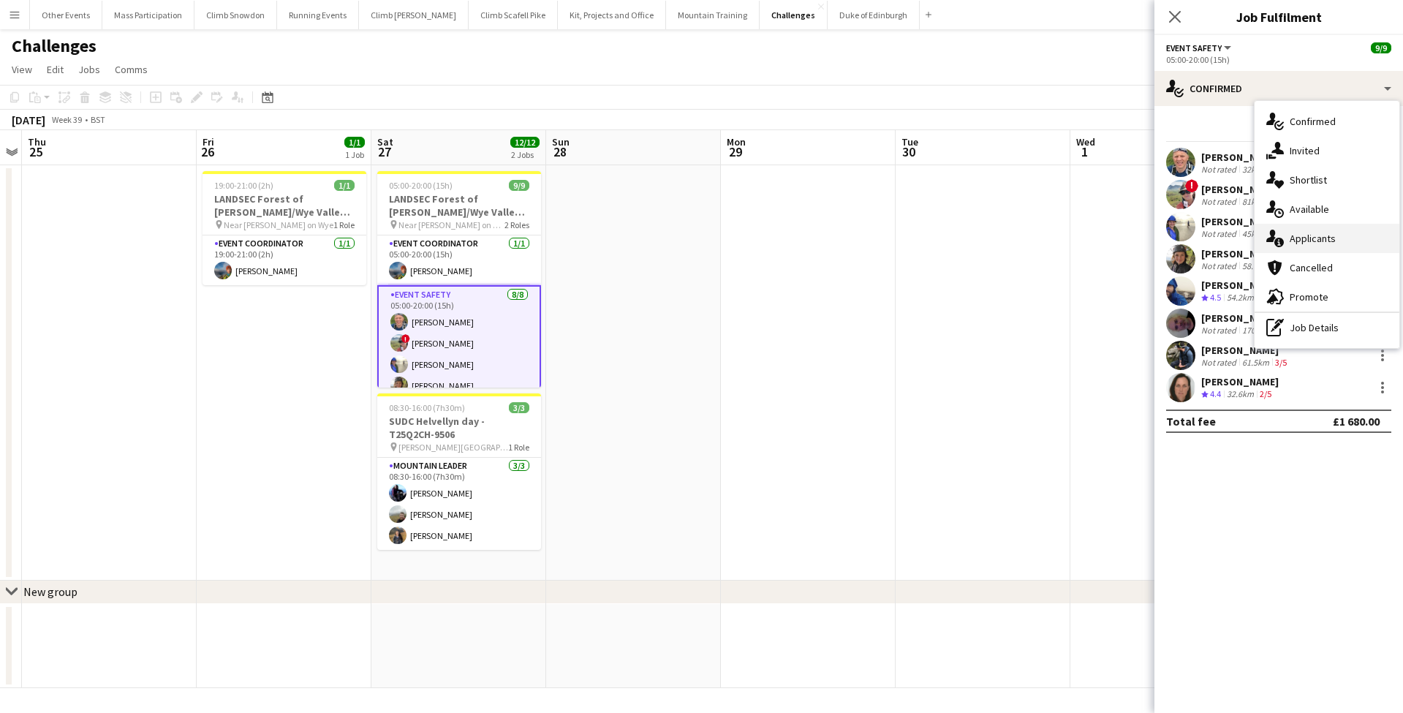
click at [1289, 234] on div "single-neutral-actions-information Applicants" at bounding box center [1326, 238] width 145 height 29
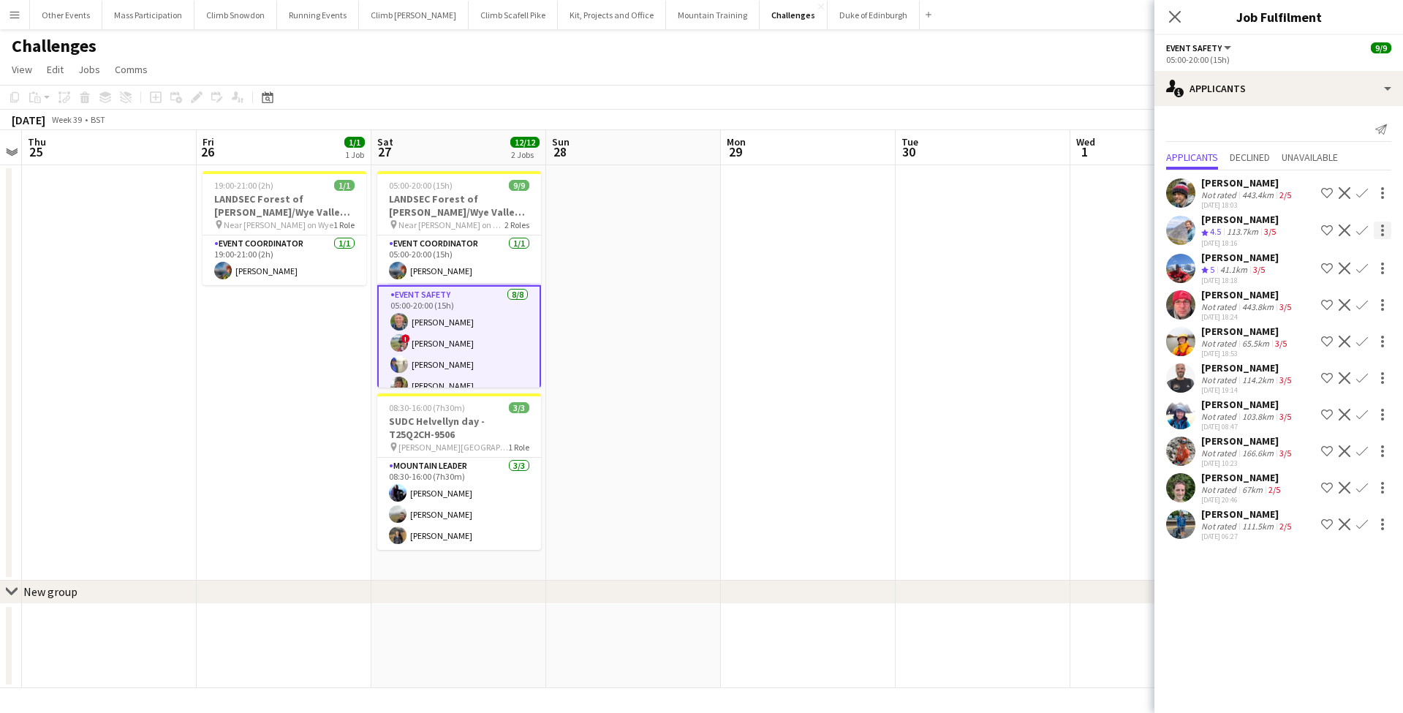
click at [1383, 231] on div at bounding box center [1382, 230] width 3 height 3
click at [1253, 231] on div at bounding box center [701, 356] width 1403 height 713
click at [1229, 232] on div "113.7km" at bounding box center [1242, 232] width 37 height 12
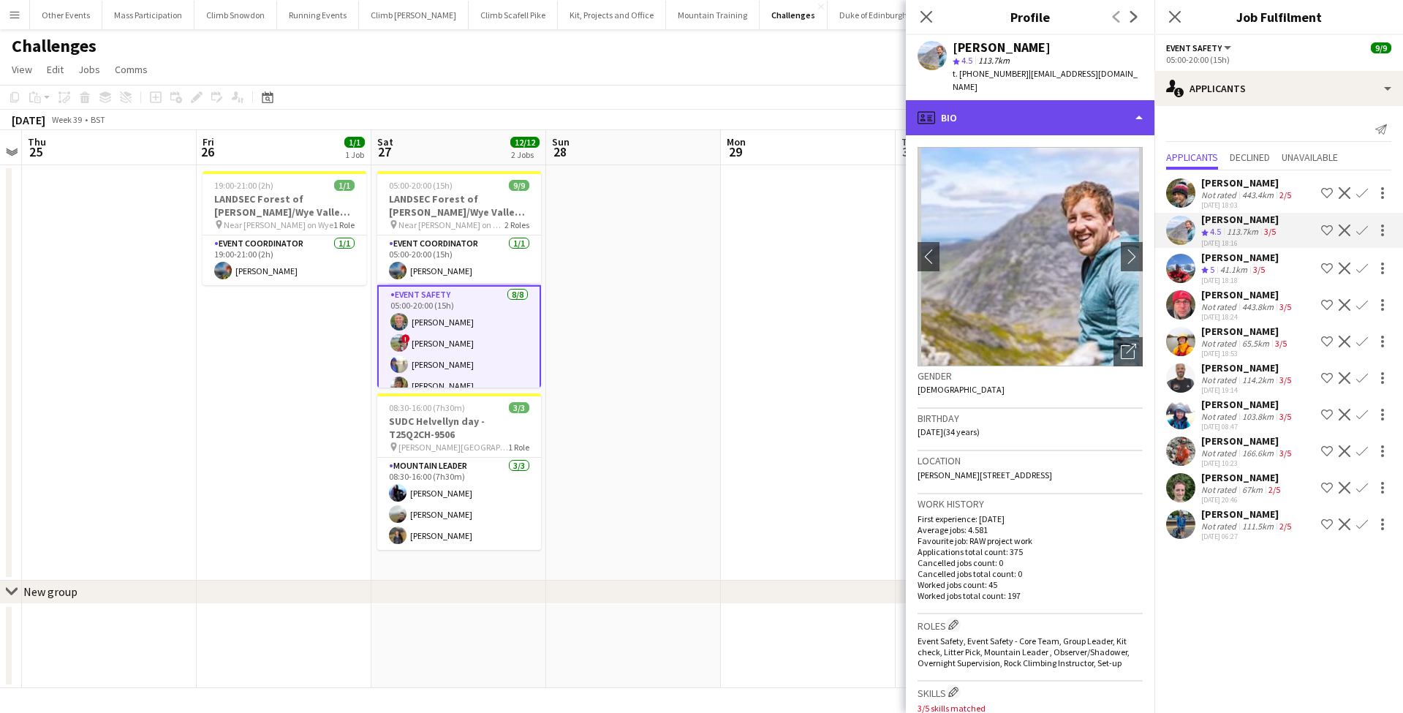
click at [978, 106] on div "profile Bio" at bounding box center [1030, 117] width 249 height 35
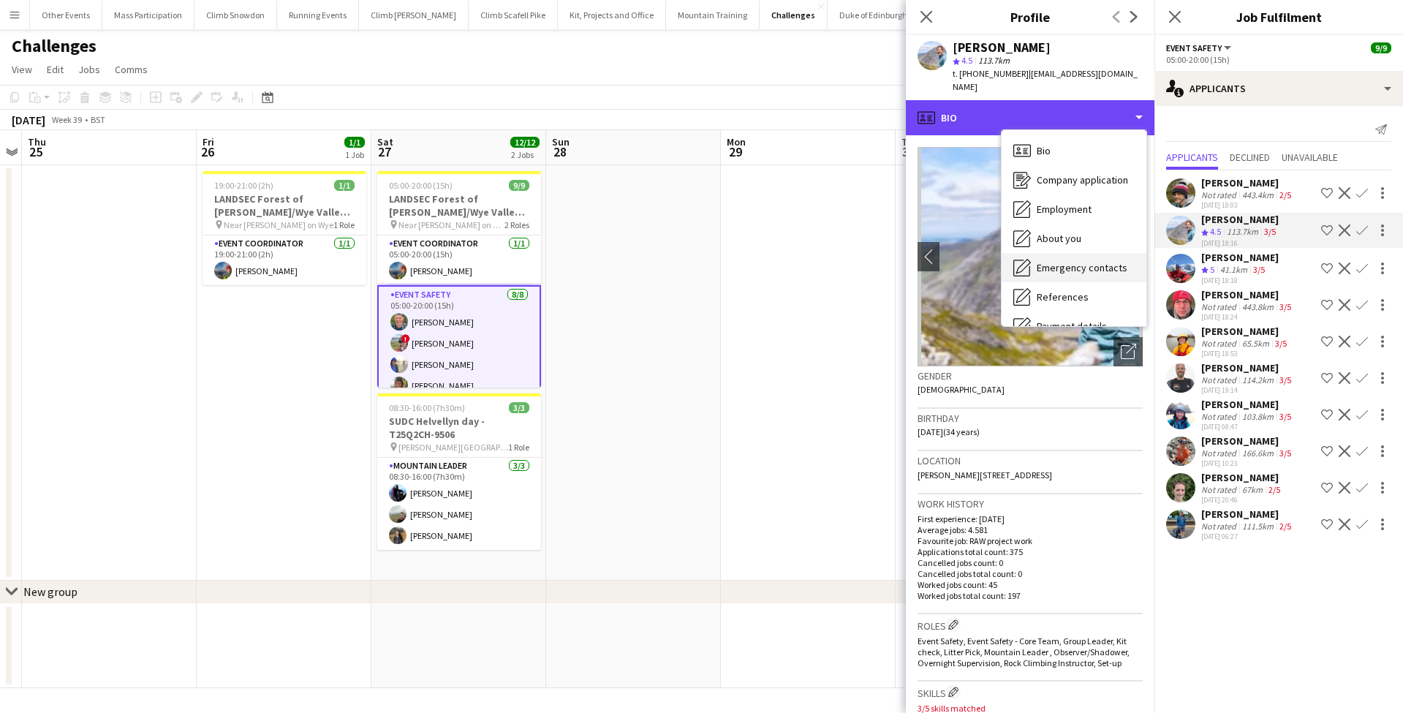
scroll to position [167, 0]
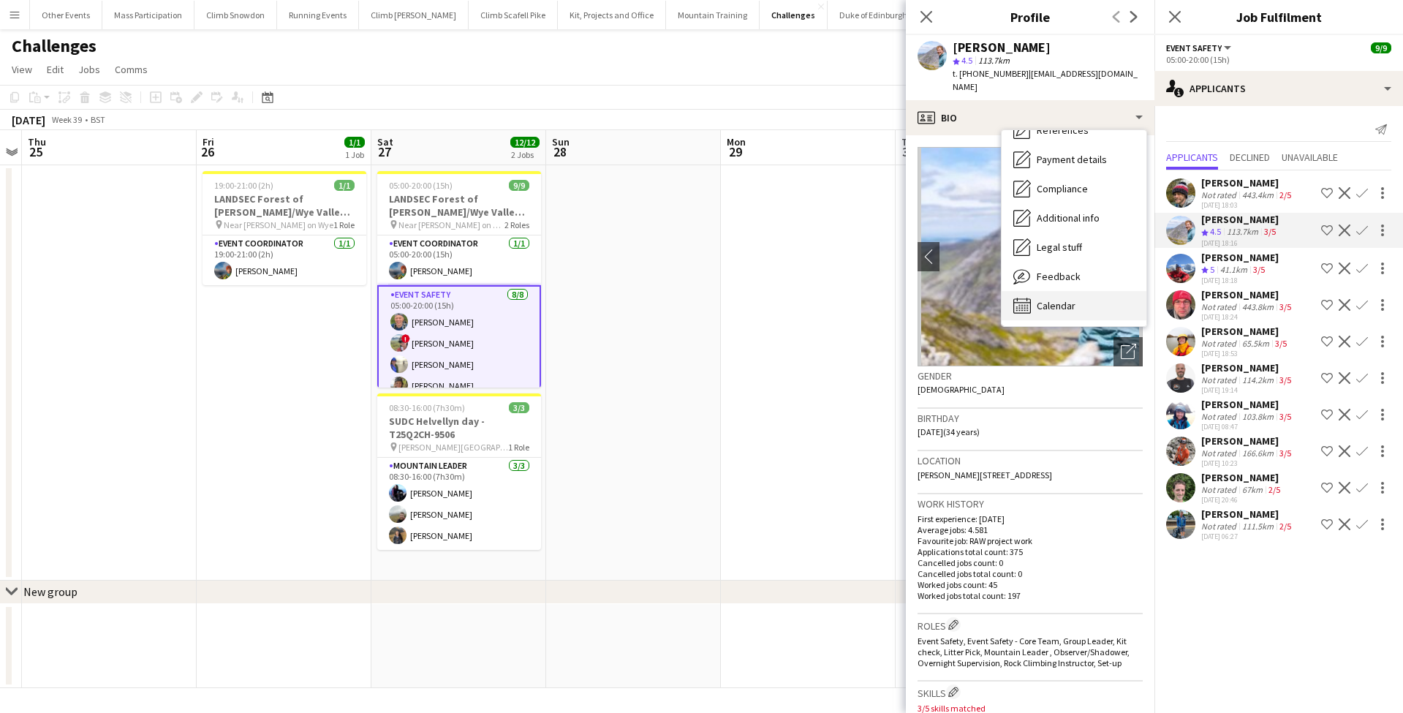
click at [1046, 291] on div "Calendar Calendar" at bounding box center [1073, 305] width 145 height 29
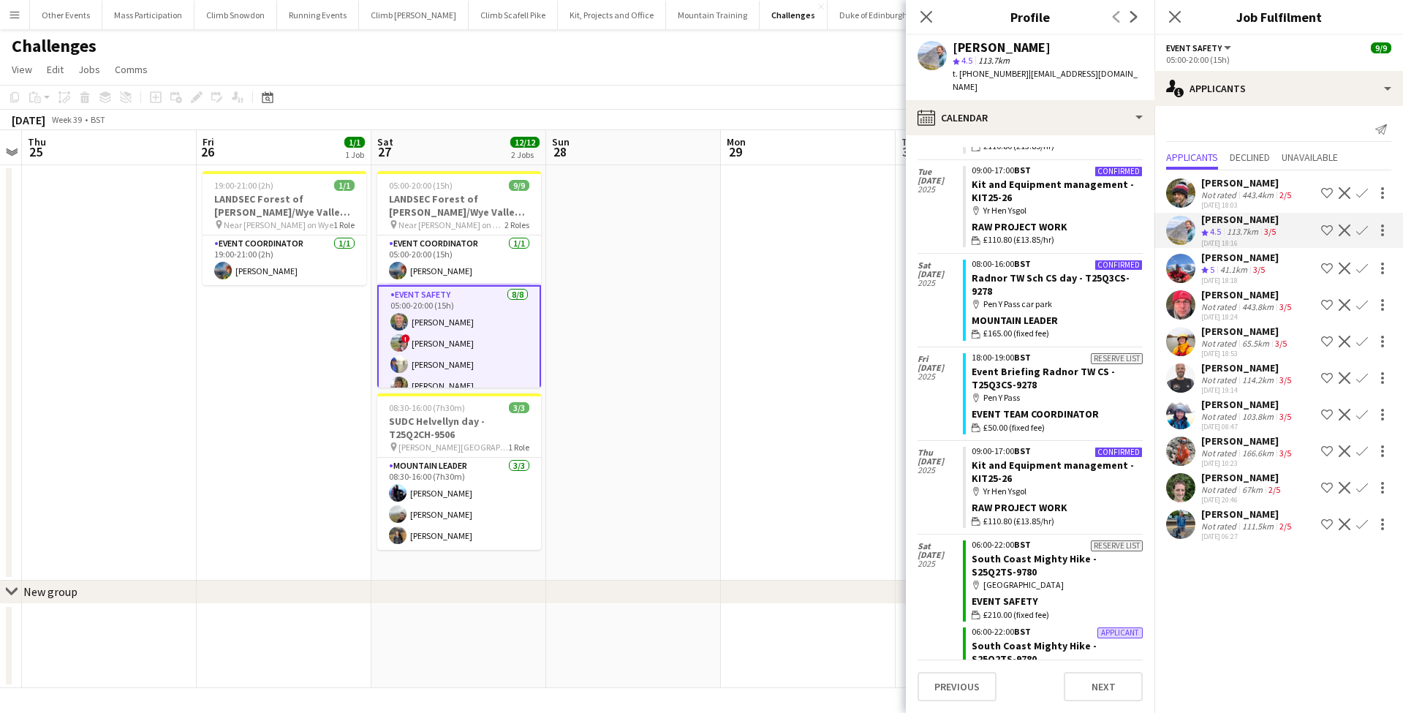
scroll to position [37, 0]
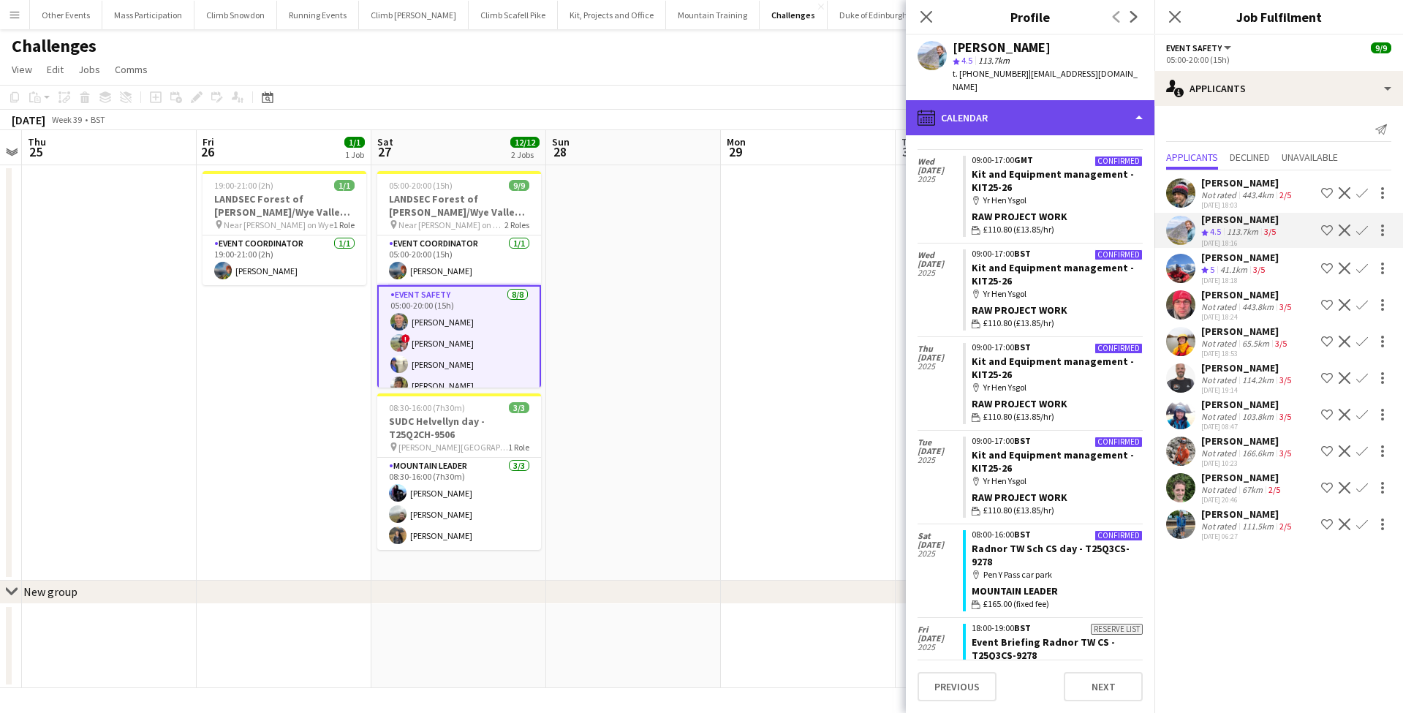
click at [1045, 100] on div "calendar-full Calendar" at bounding box center [1030, 117] width 249 height 35
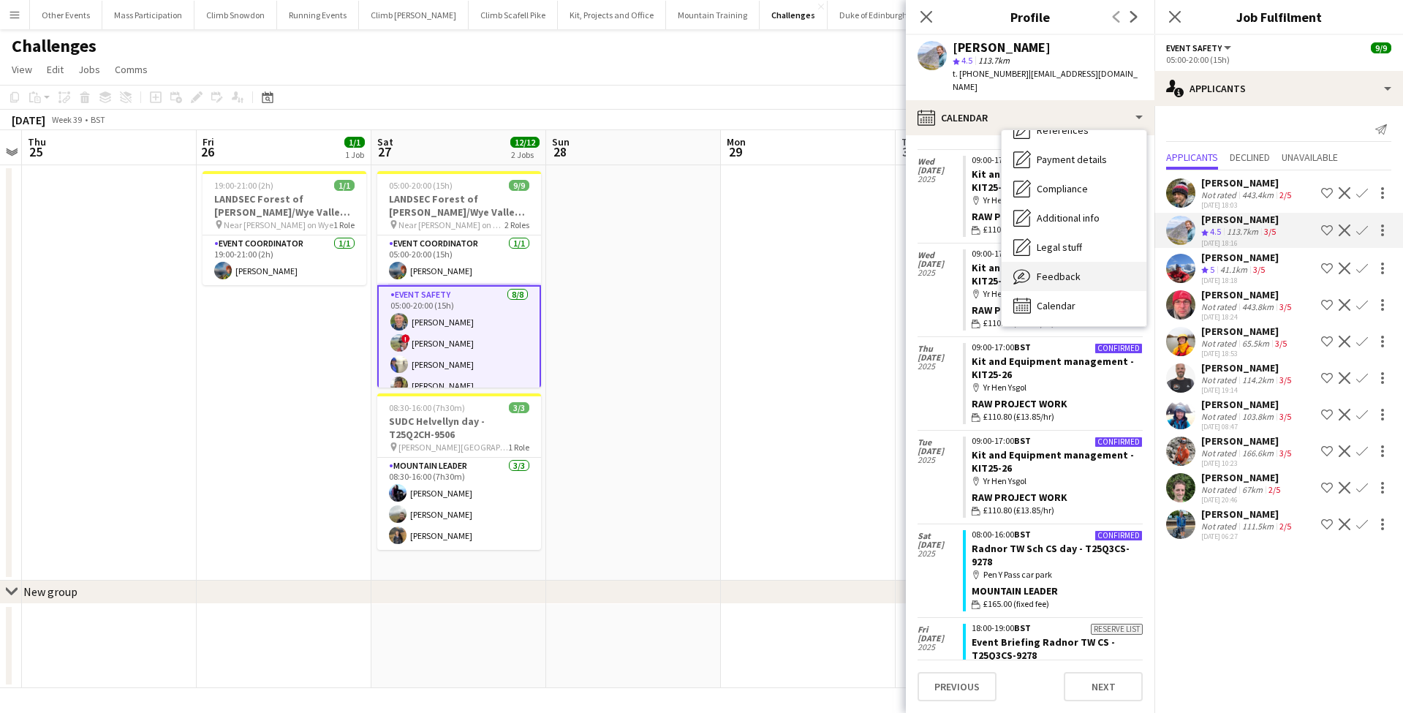
click at [1050, 262] on div "Feedback Feedback" at bounding box center [1073, 276] width 145 height 29
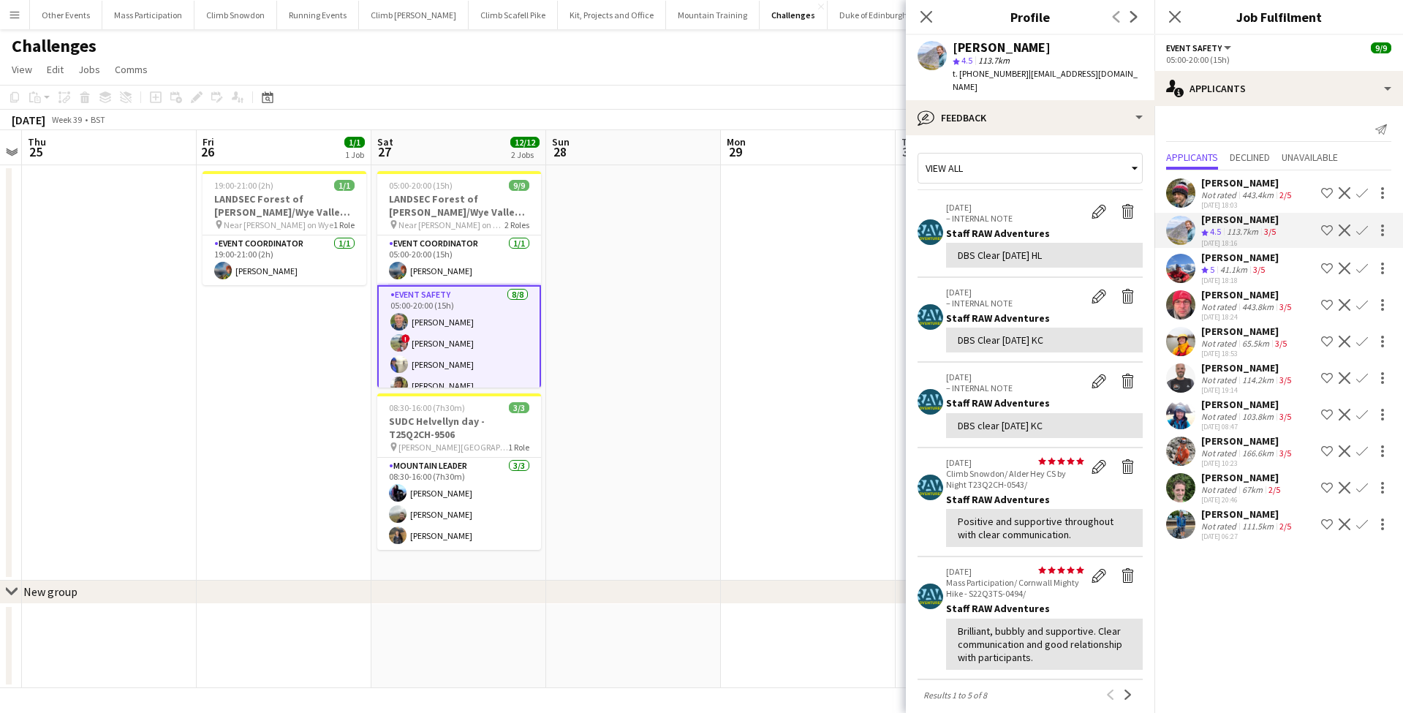
click at [1262, 604] on mat-expansion-panel "users2 Applicants Send notification Applicants Declined Unavailable [PERSON_NAM…" at bounding box center [1278, 409] width 249 height 607
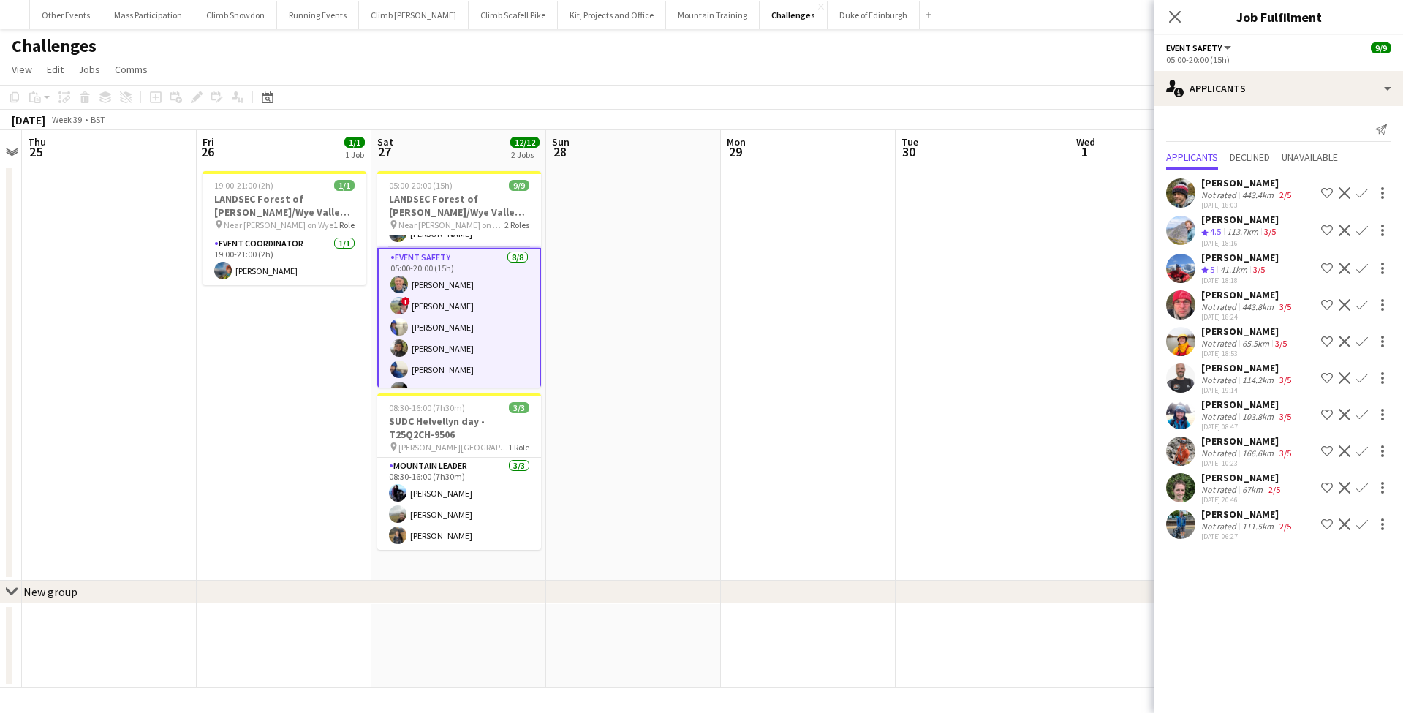
scroll to position [0, 0]
click at [631, 323] on app-date-cell at bounding box center [633, 372] width 175 height 415
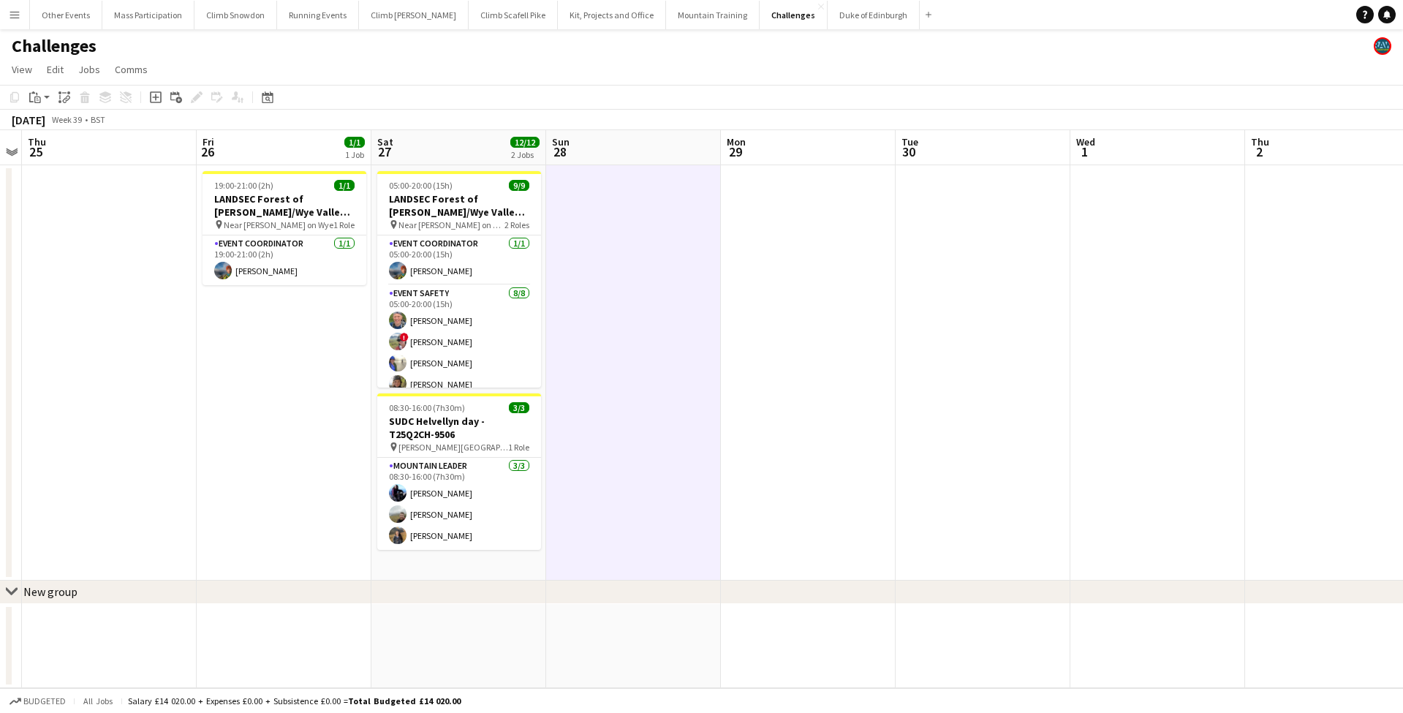
click at [12, 15] on app-icon "Menu" at bounding box center [15, 15] width 12 height 12
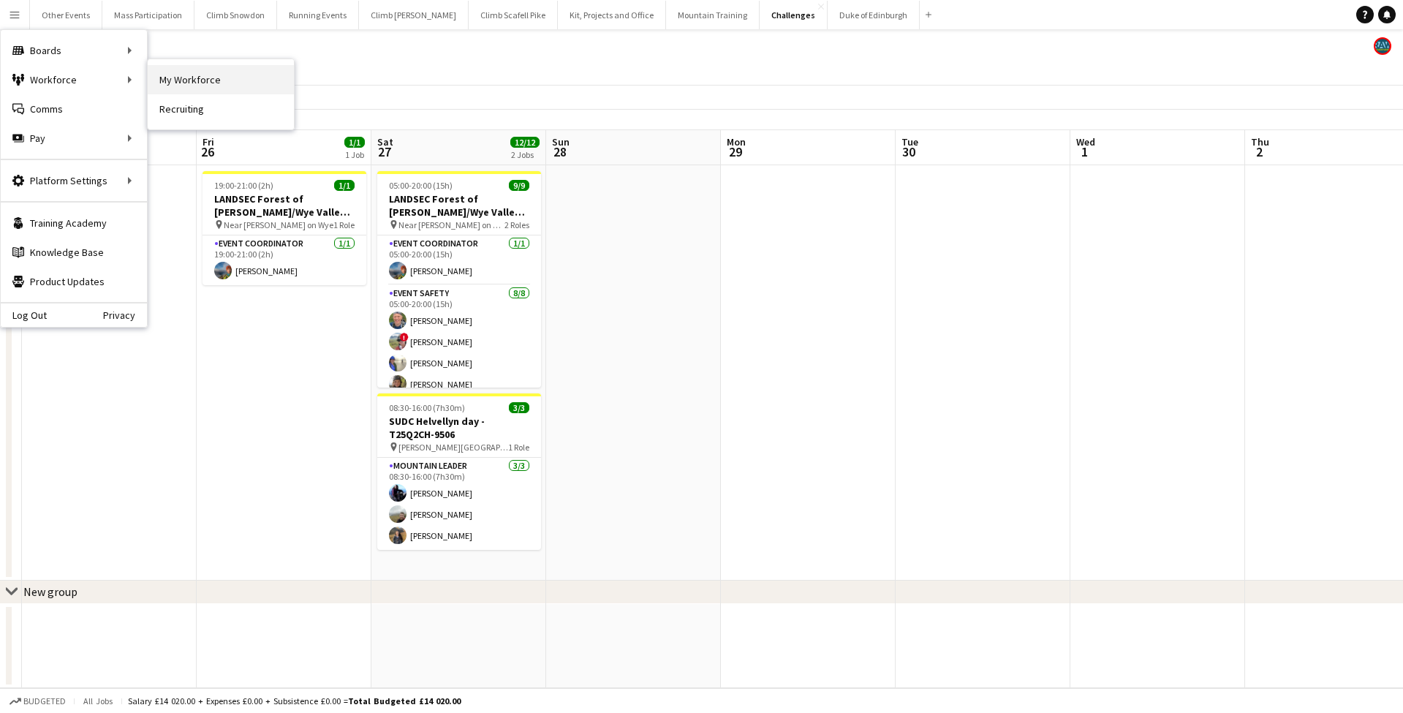
click at [187, 82] on link "My Workforce" at bounding box center [221, 79] width 146 height 29
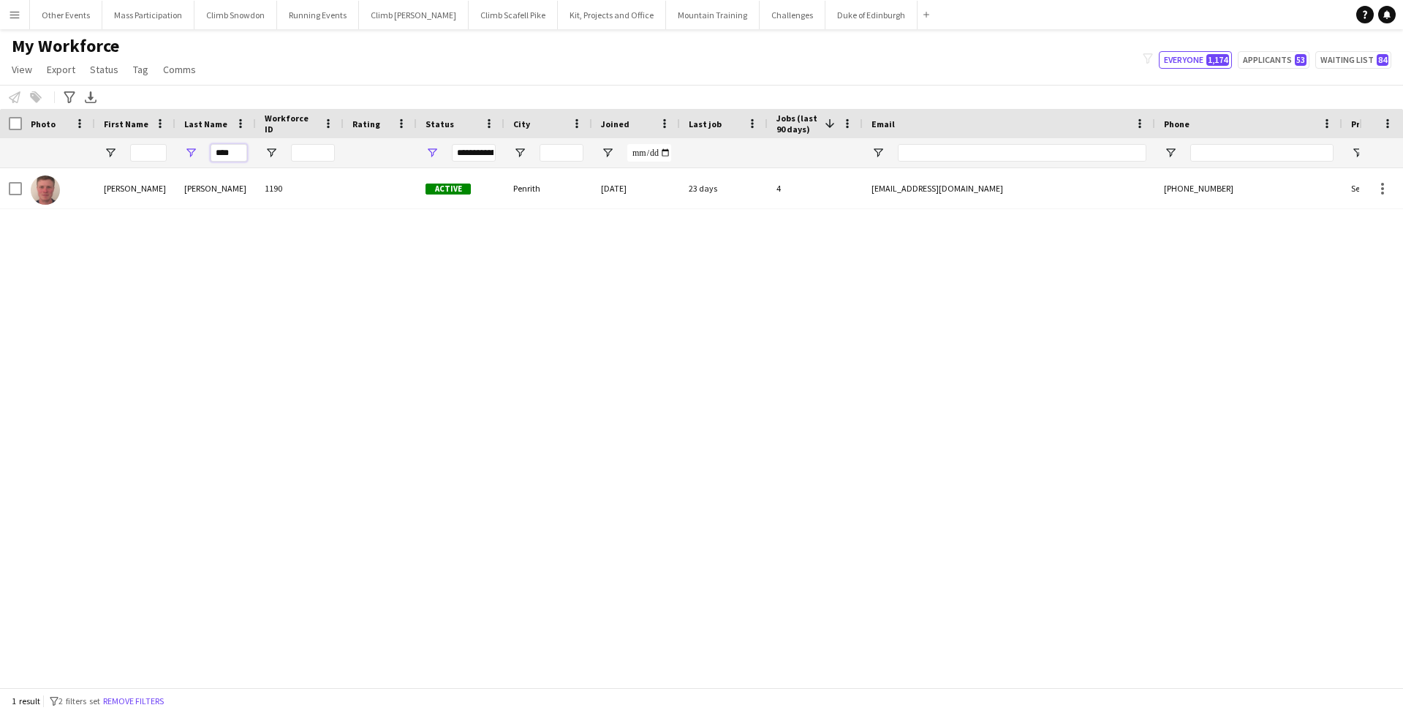
click at [232, 153] on input "****" at bounding box center [229, 153] width 37 height 18
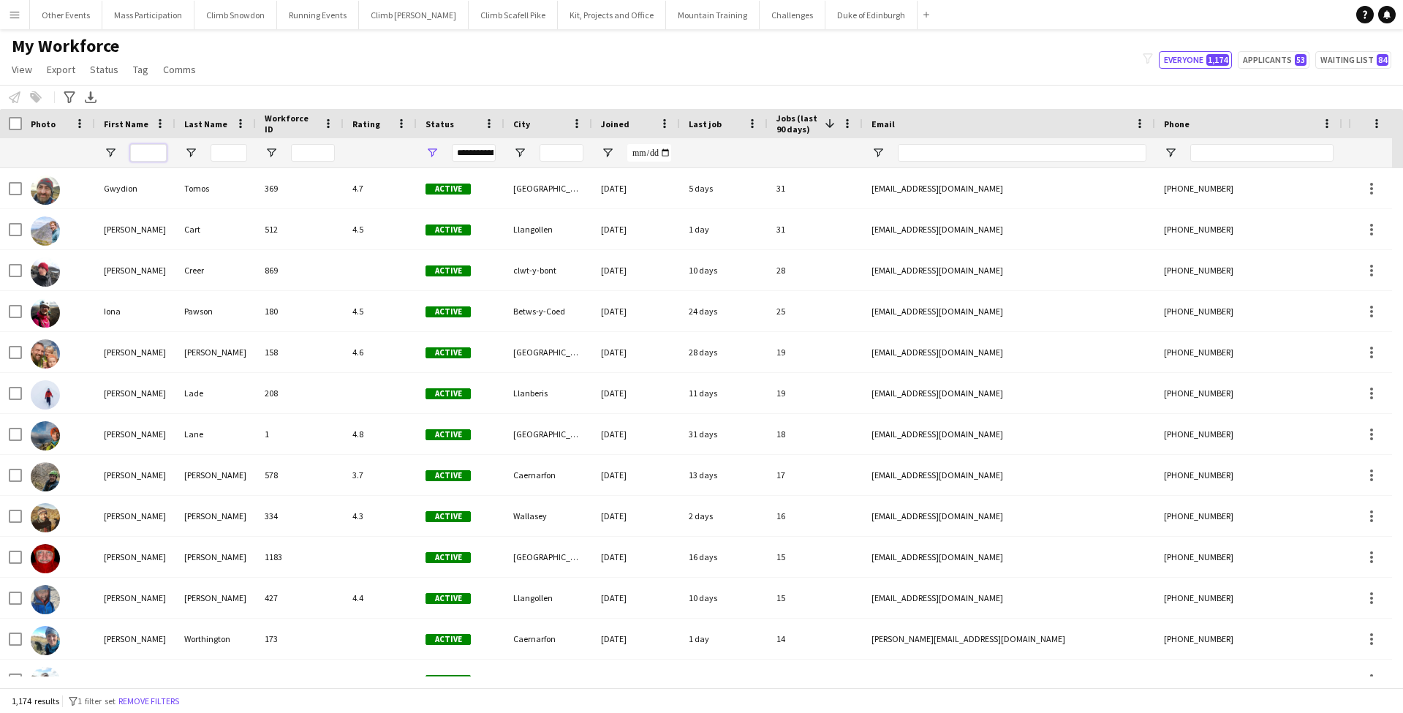
click at [150, 150] on input "First Name Filter Input" at bounding box center [148, 153] width 37 height 18
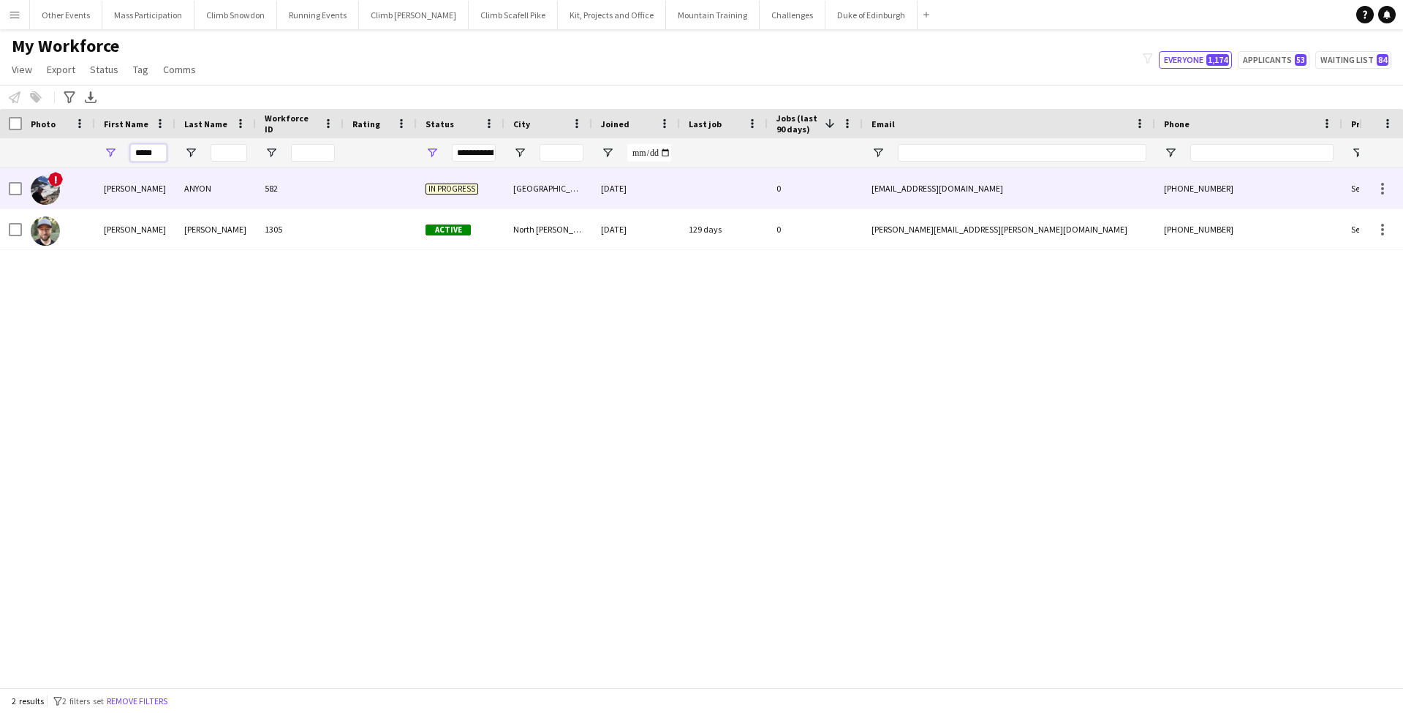
type input "*****"
drag, startPoint x: 170, startPoint y: 177, endPoint x: 139, endPoint y: 231, distance: 62.6
click at [139, 231] on div "[PERSON_NAME]" at bounding box center [135, 229] width 80 height 40
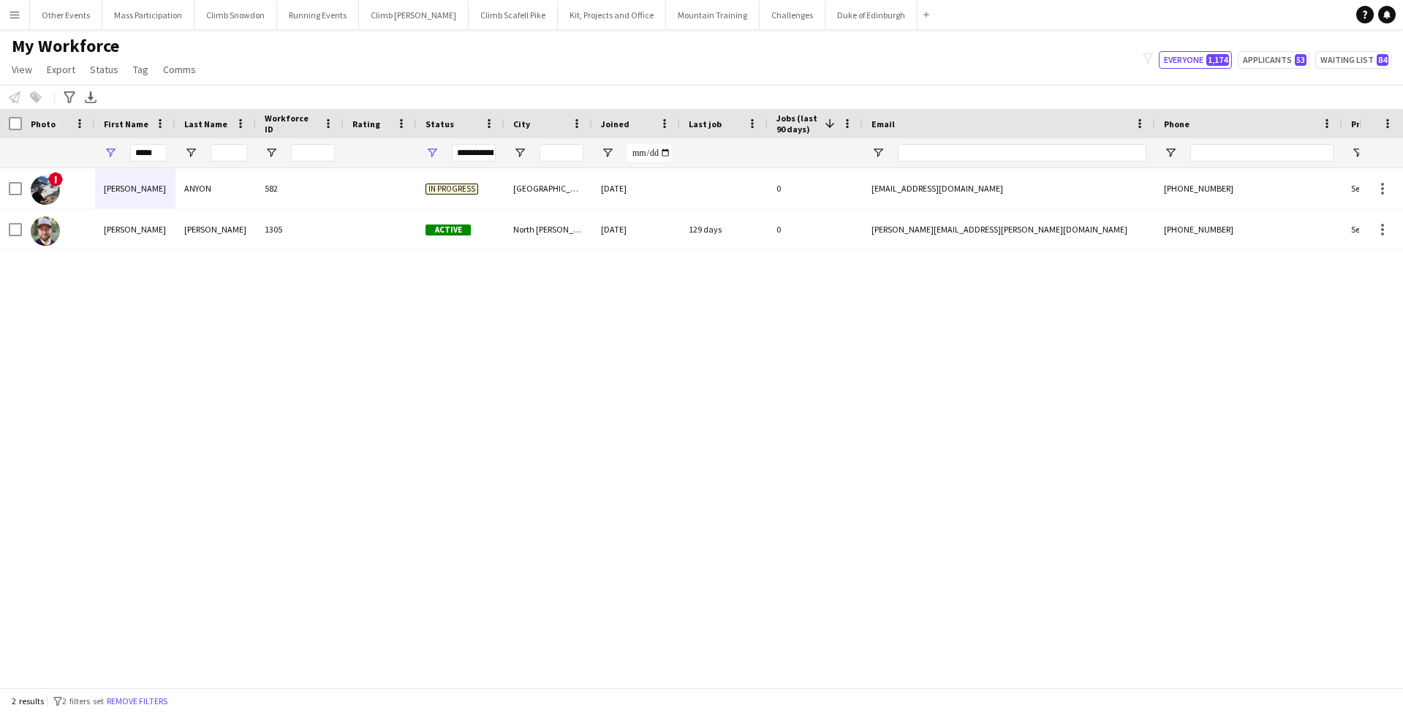
click at [132, 231] on div "[PERSON_NAME]" at bounding box center [135, 229] width 80 height 40
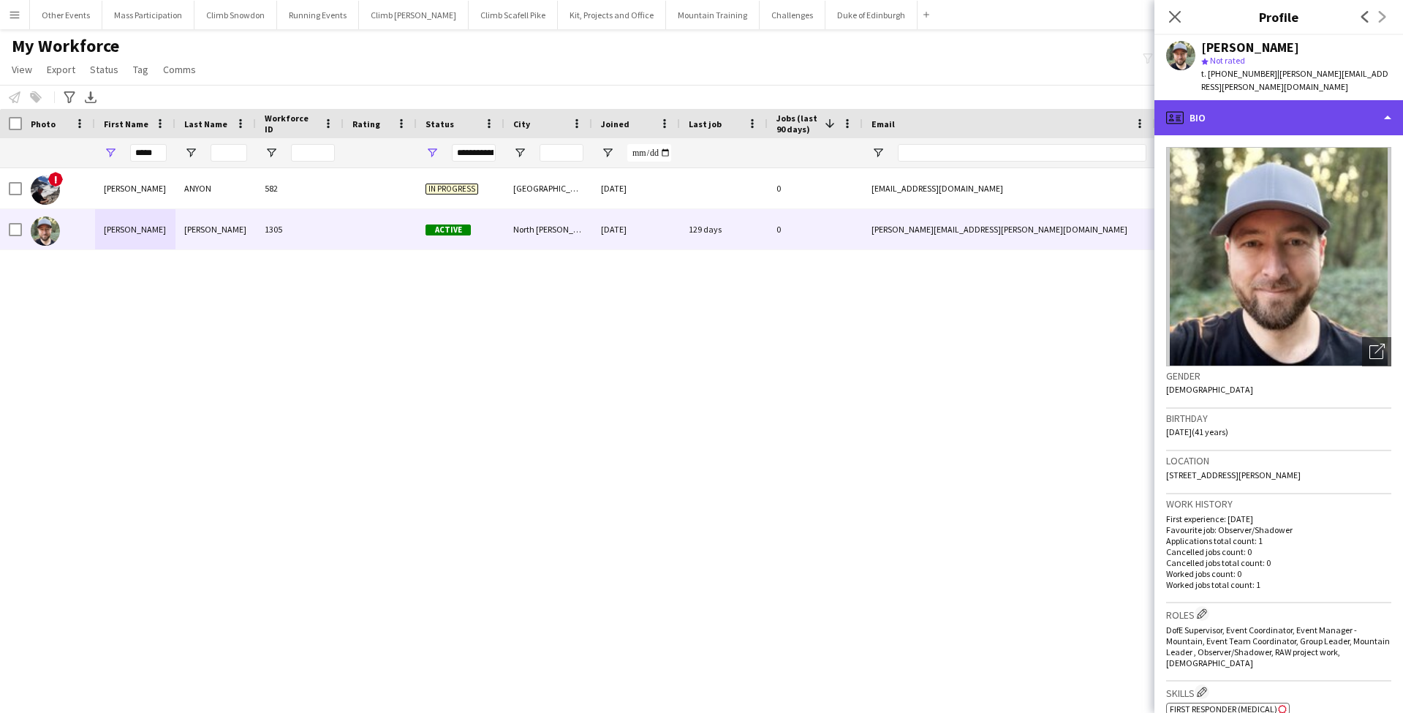
click at [1245, 113] on div "profile Bio" at bounding box center [1278, 117] width 249 height 35
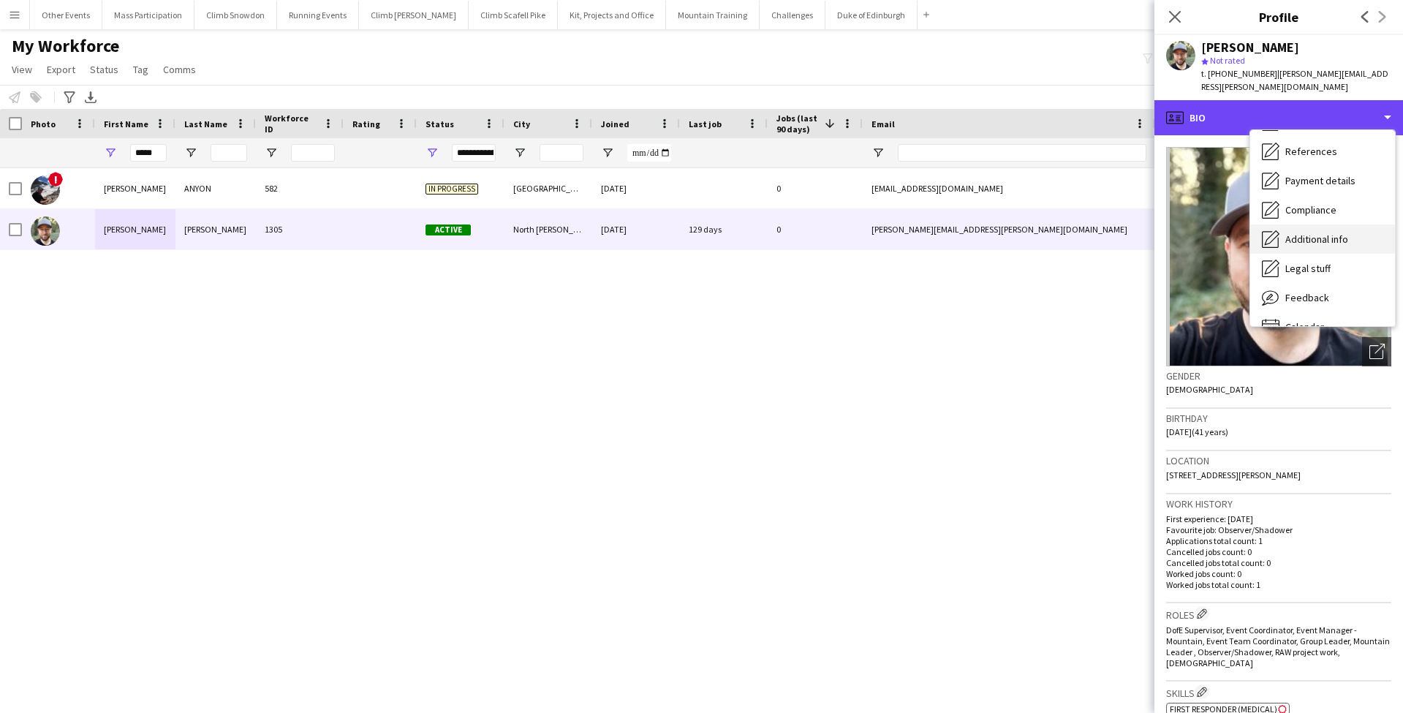
scroll to position [167, 0]
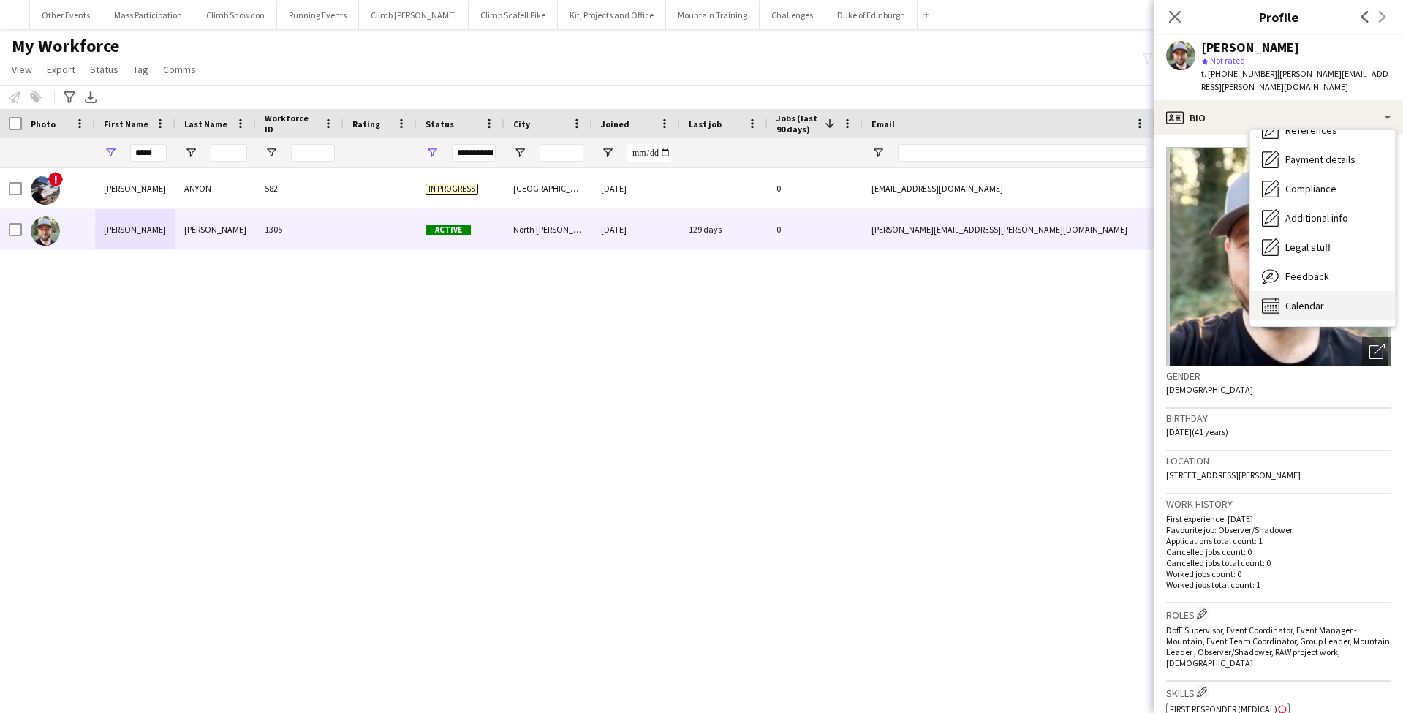
click at [1289, 299] on span "Calendar" at bounding box center [1304, 305] width 39 height 13
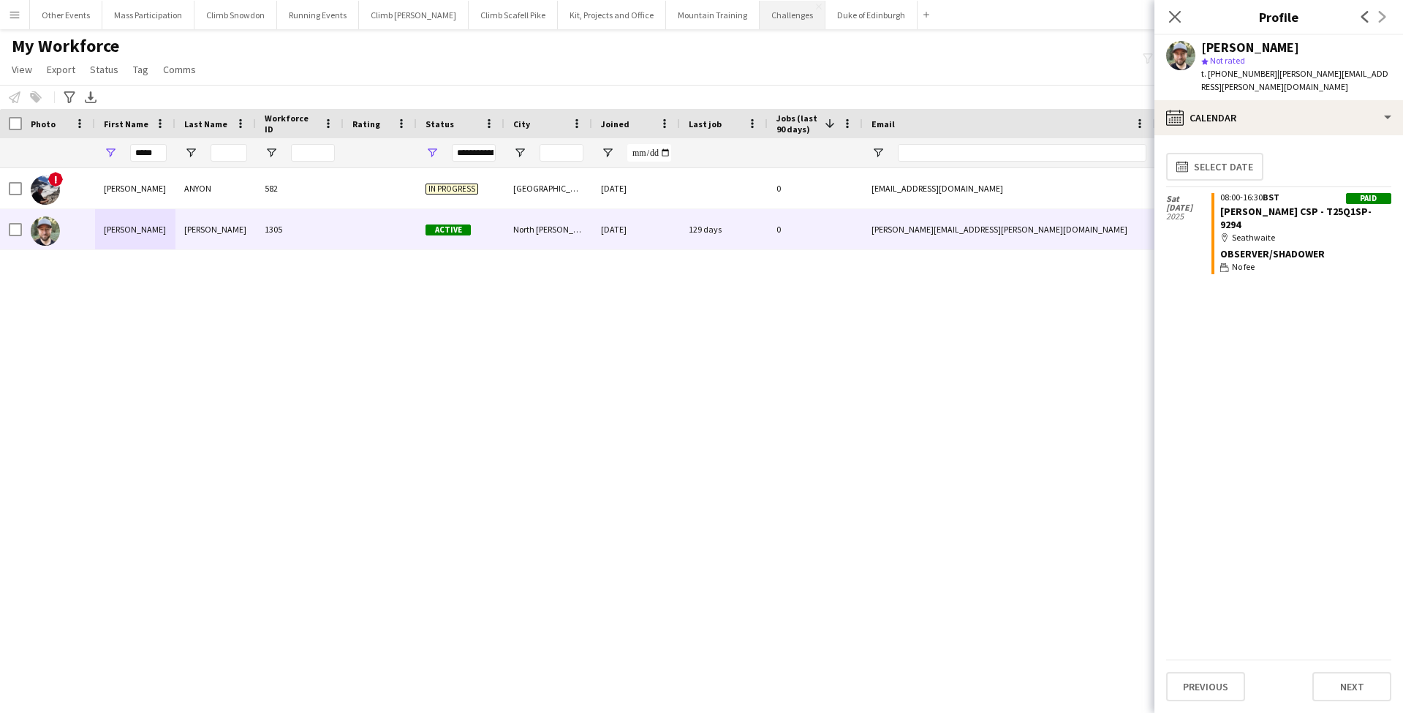
click at [759, 13] on button "Challenges Close" at bounding box center [792, 15] width 66 height 29
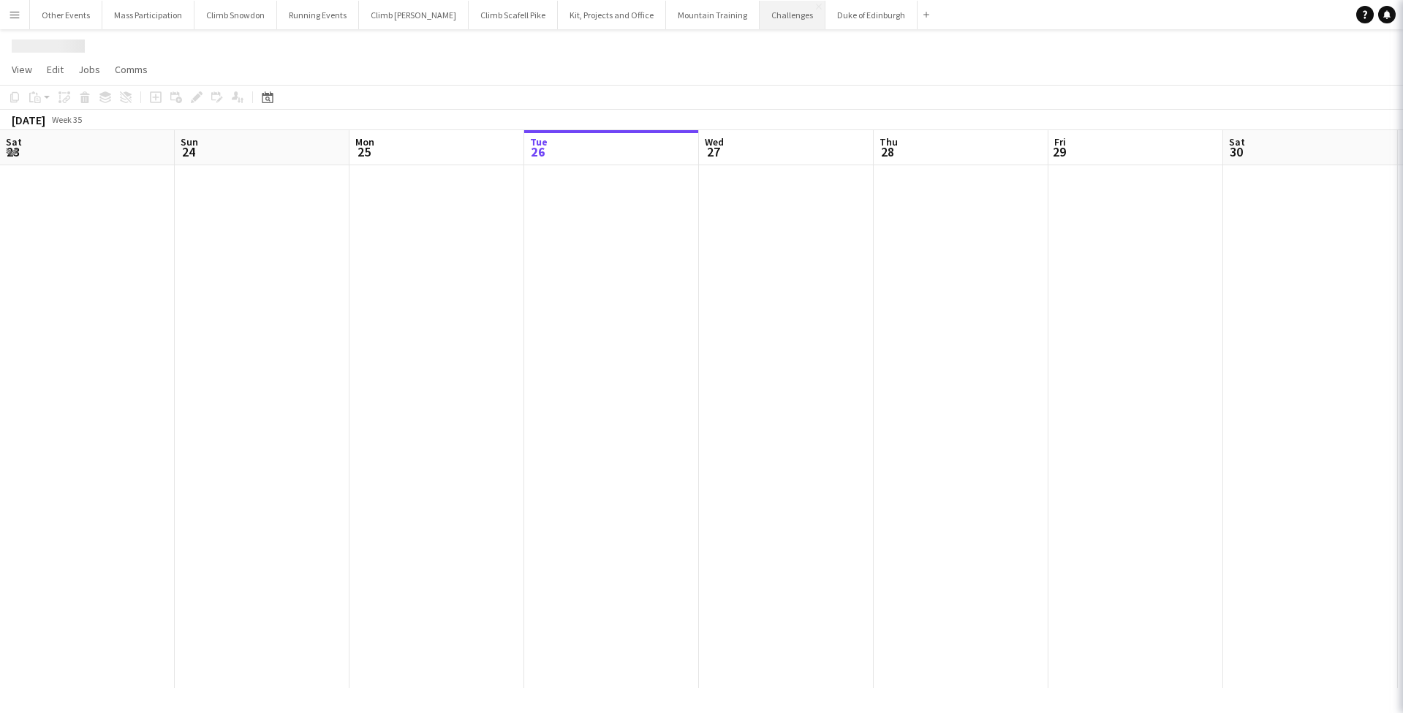
scroll to position [0, 349]
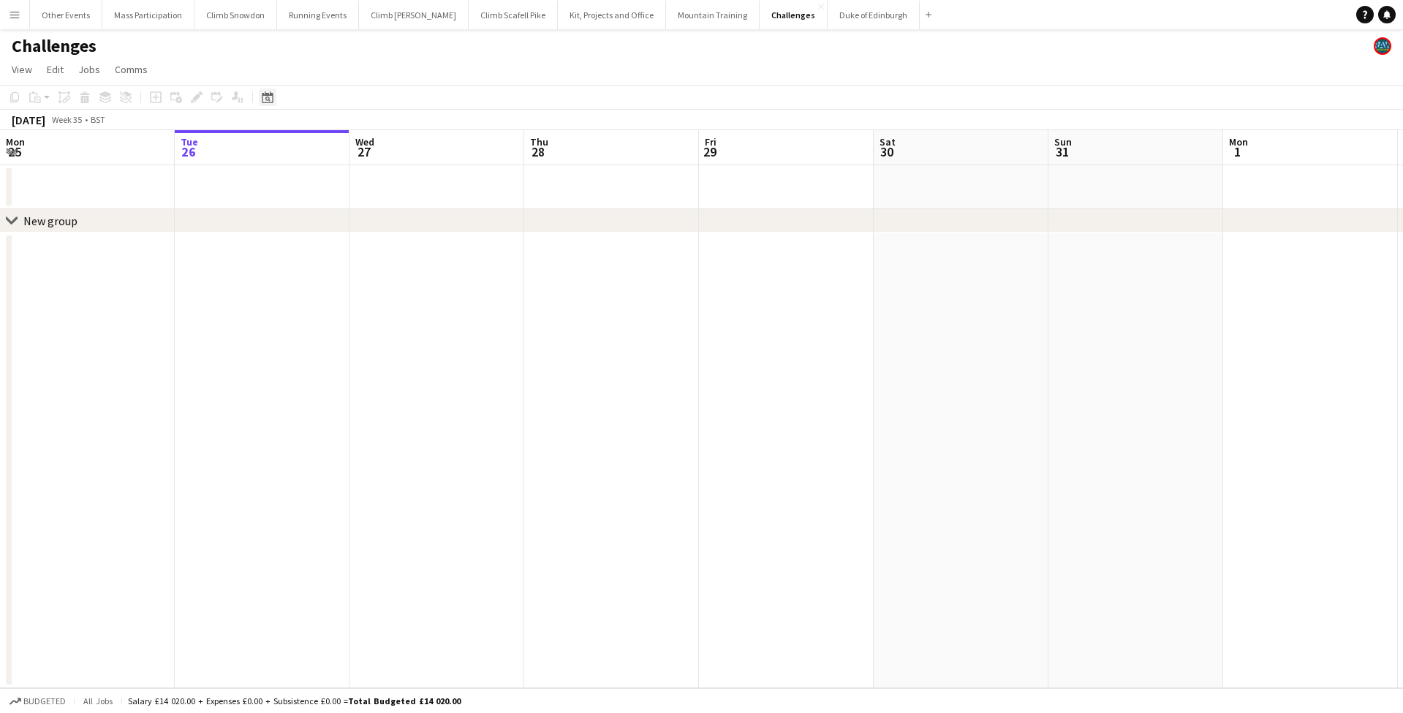
click at [266, 96] on icon "Date picker" at bounding box center [268, 97] width 12 height 12
click at [386, 149] on span "Next month" at bounding box center [385, 147] width 29 height 29
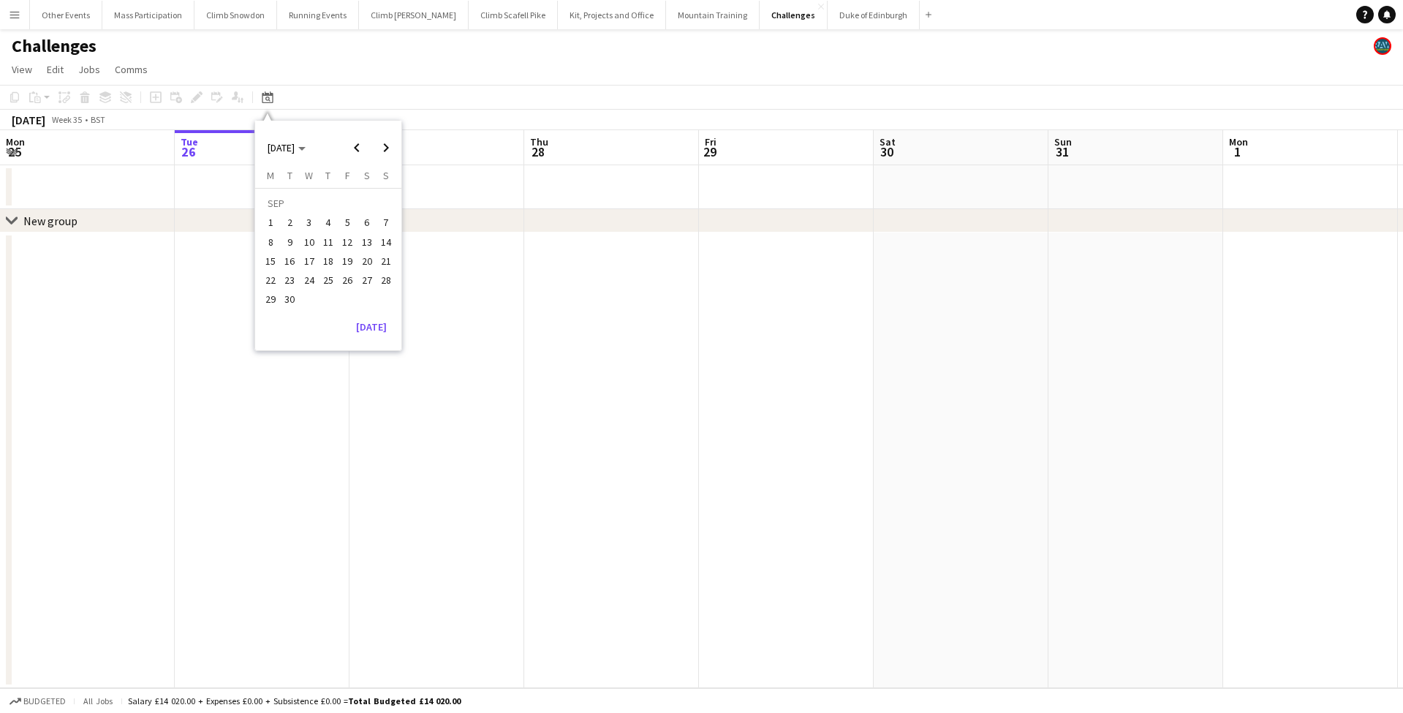
click at [368, 244] on span "13" at bounding box center [367, 242] width 18 height 18
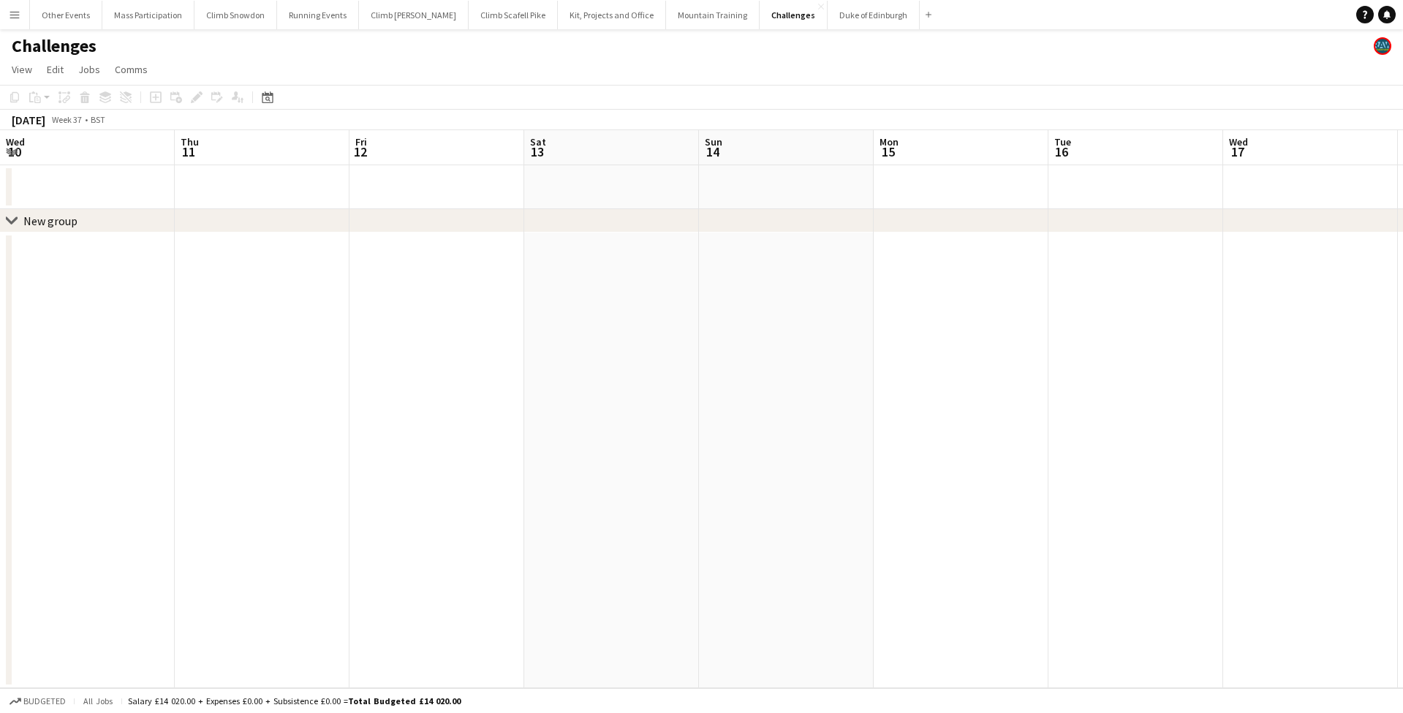
scroll to position [0, 502]
click at [136, 18] on button "Mass Participation Close" at bounding box center [148, 15] width 92 height 29
